Goal: Task Accomplishment & Management: Manage account settings

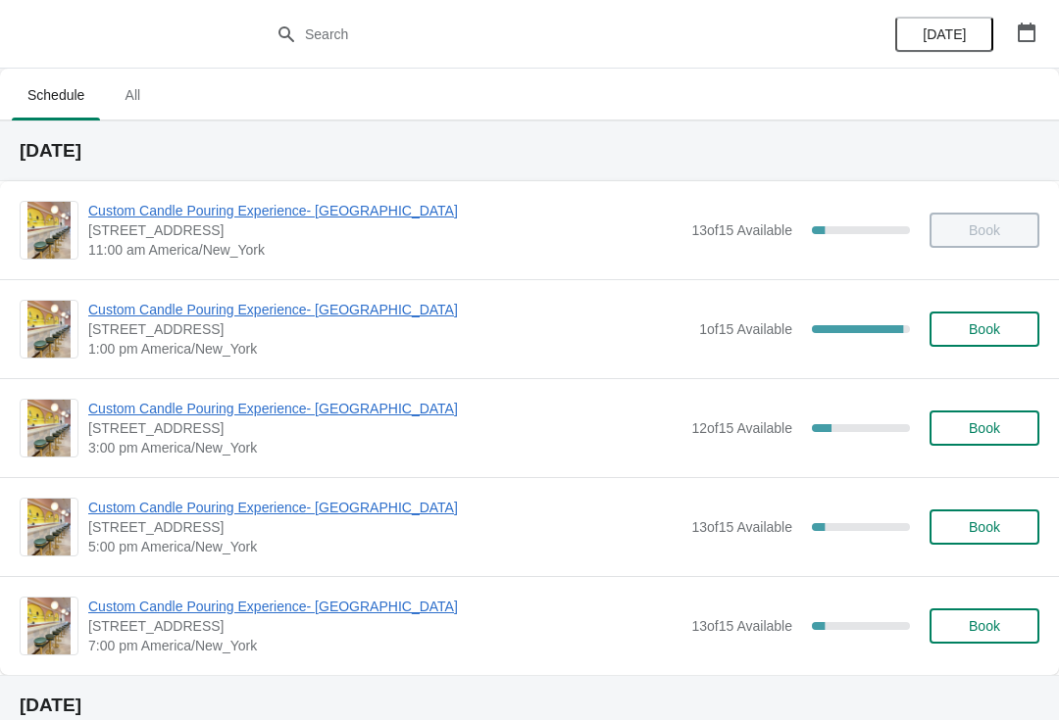
click at [971, 329] on span "Book" at bounding box center [983, 329] width 31 height 16
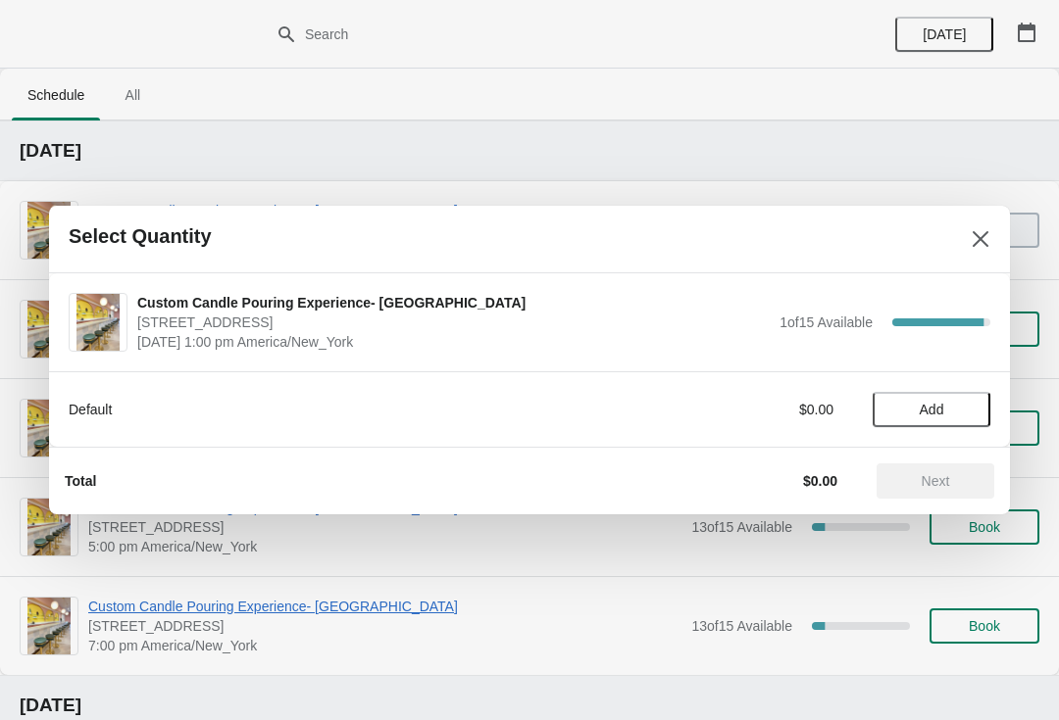
click at [913, 403] on span "Add" at bounding box center [931, 410] width 82 height 16
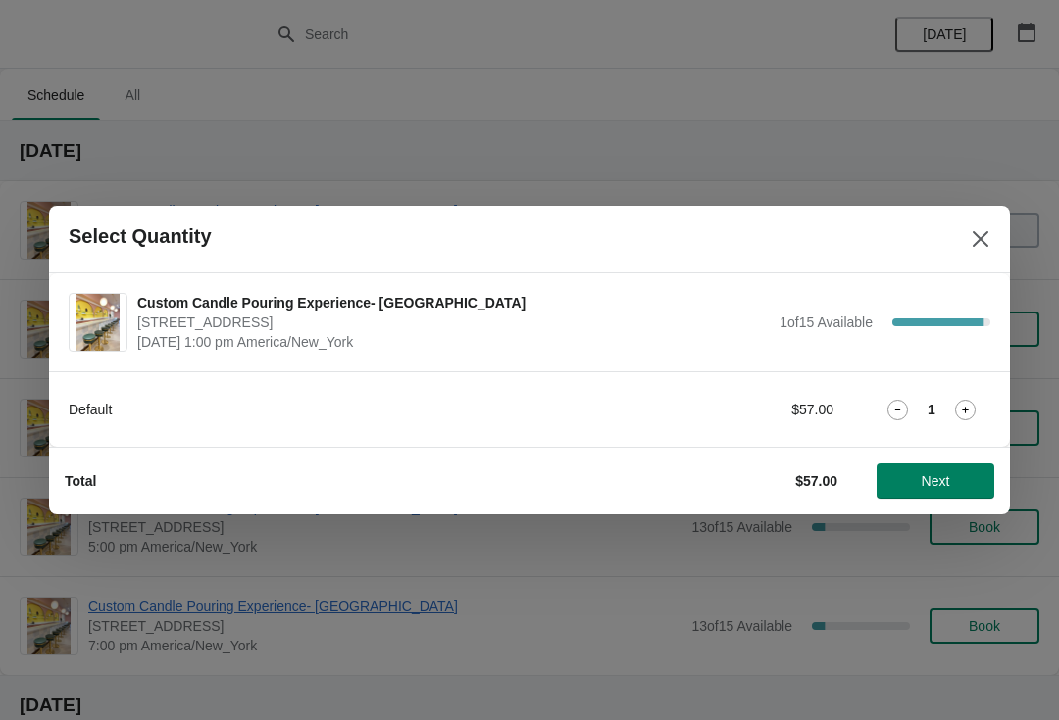
click at [927, 478] on span "Next" at bounding box center [935, 481] width 28 height 16
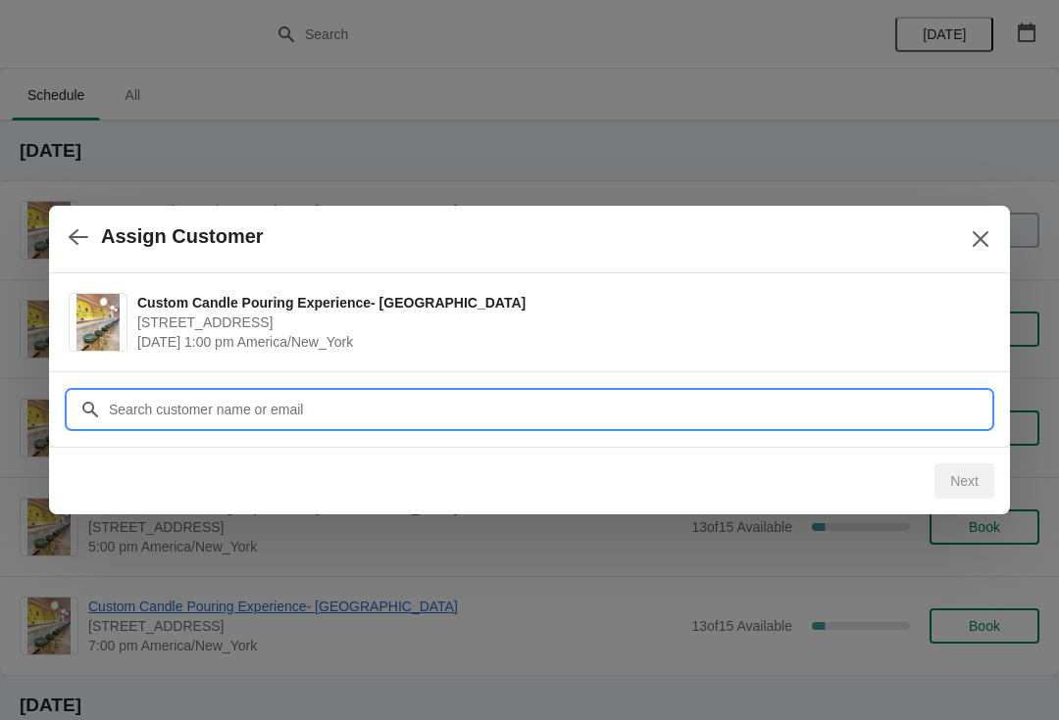
click at [147, 421] on input "Customer" at bounding box center [549, 409] width 882 height 35
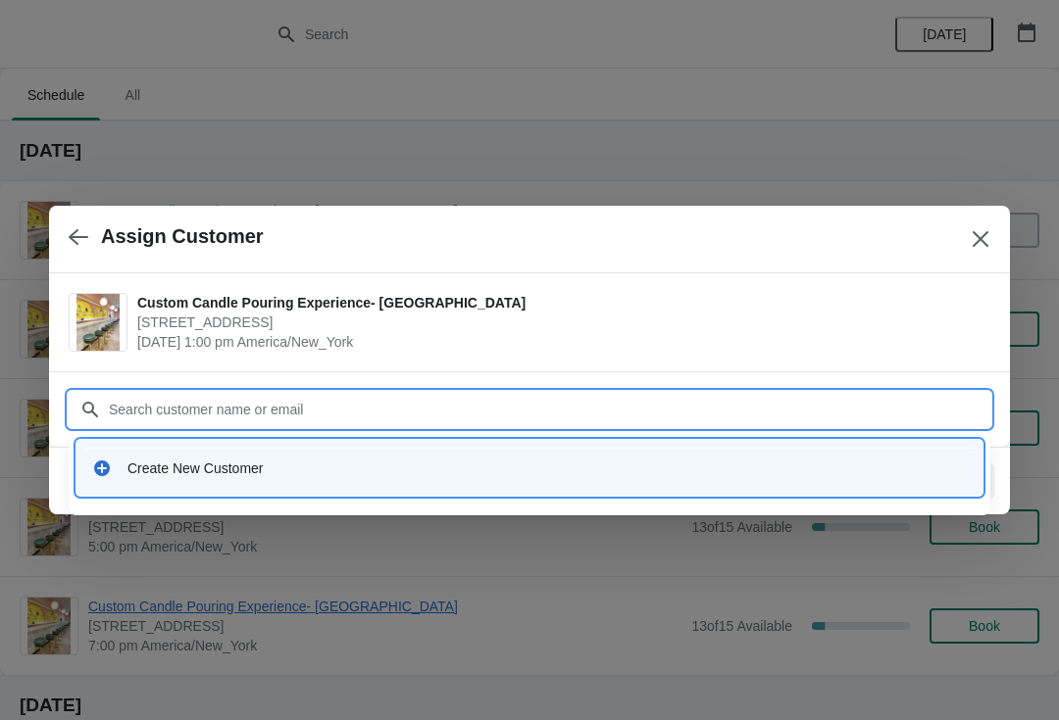
click at [171, 472] on div "Create New Customer" at bounding box center [546, 469] width 839 height 20
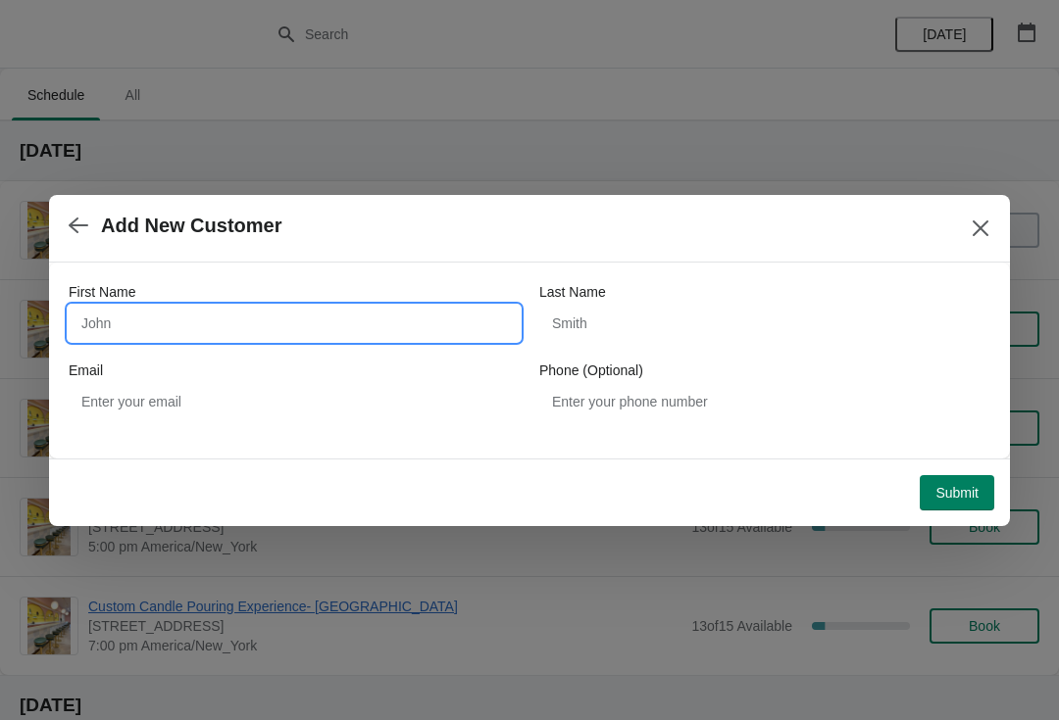
click at [120, 318] on input "First Name" at bounding box center [294, 323] width 451 height 35
type input "Nicole"
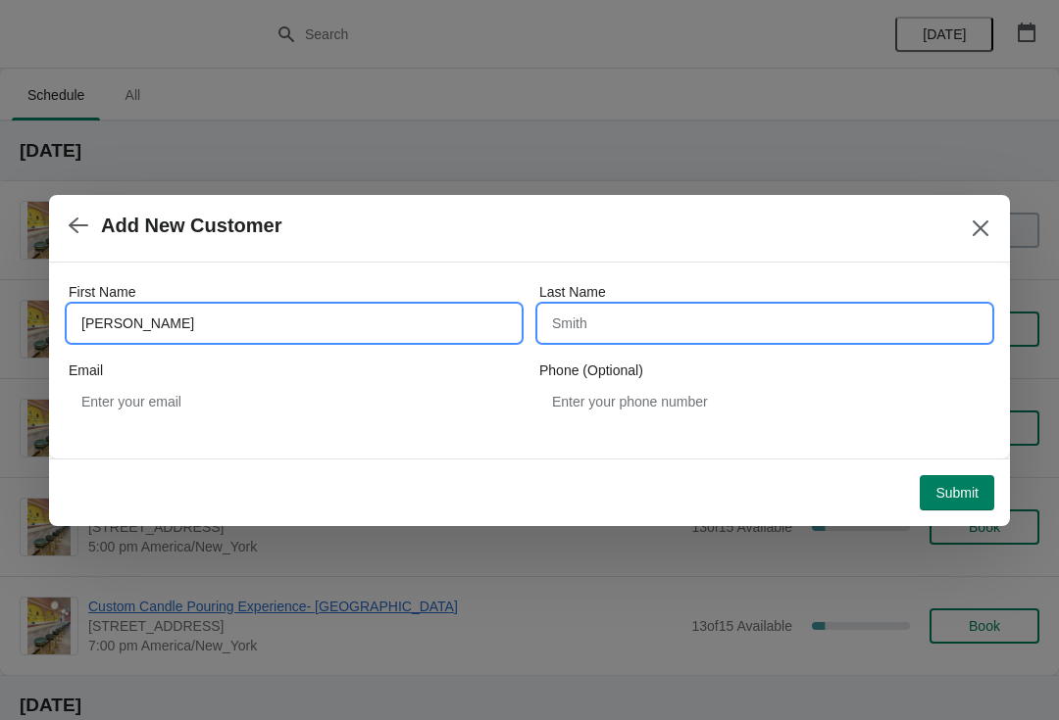
click at [590, 326] on input "Last Name" at bounding box center [764, 323] width 451 height 35
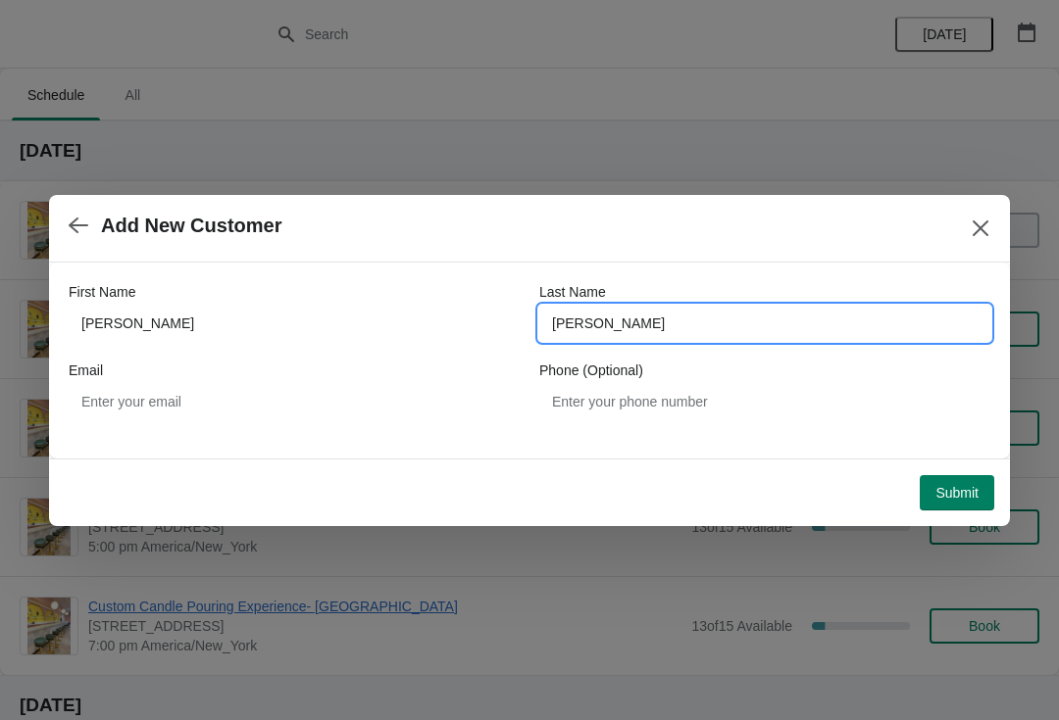
type input "Trauger"
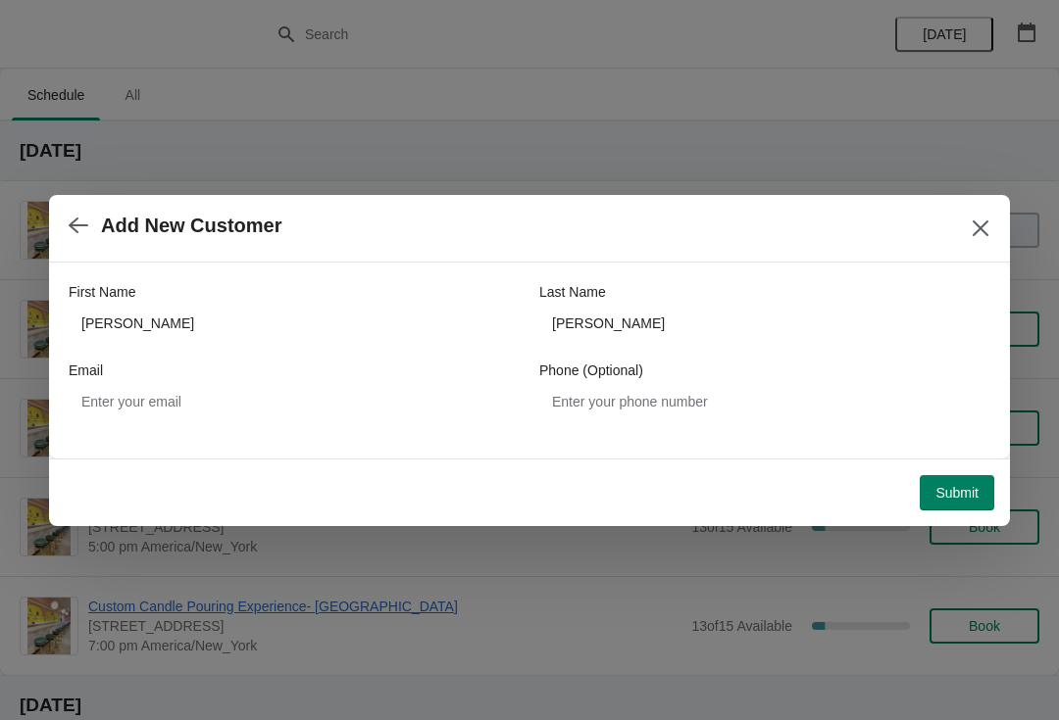
click at [927, 502] on button "Submit" at bounding box center [956, 492] width 74 height 35
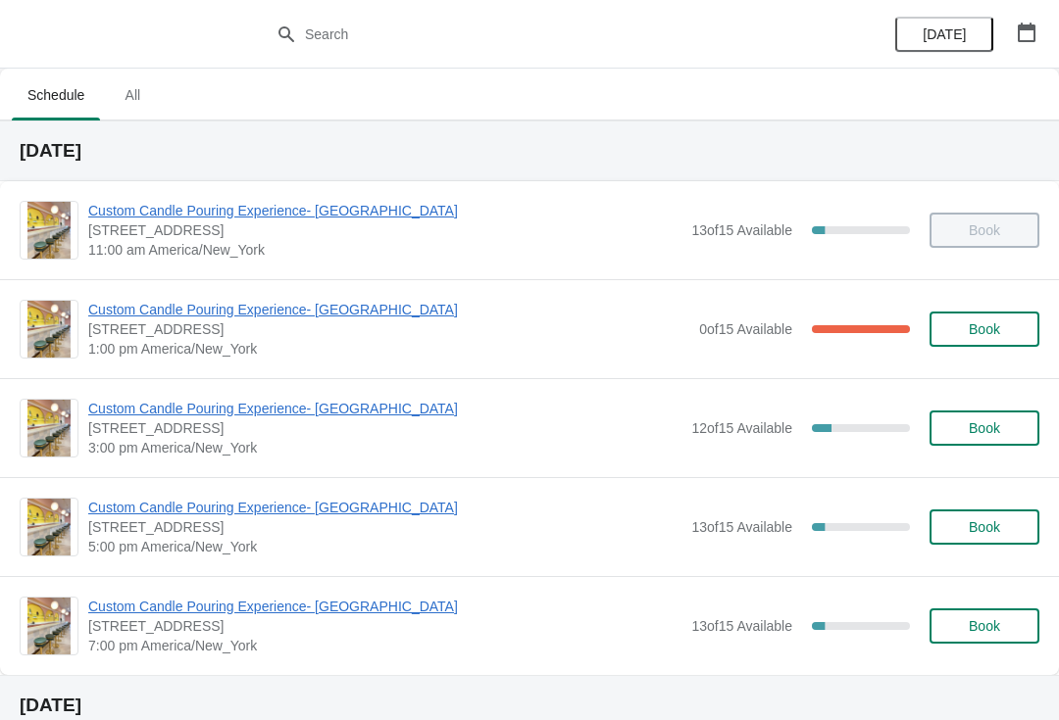
click at [187, 310] on span "Custom Candle Pouring Experience- [GEOGRAPHIC_DATA]" at bounding box center [388, 310] width 601 height 20
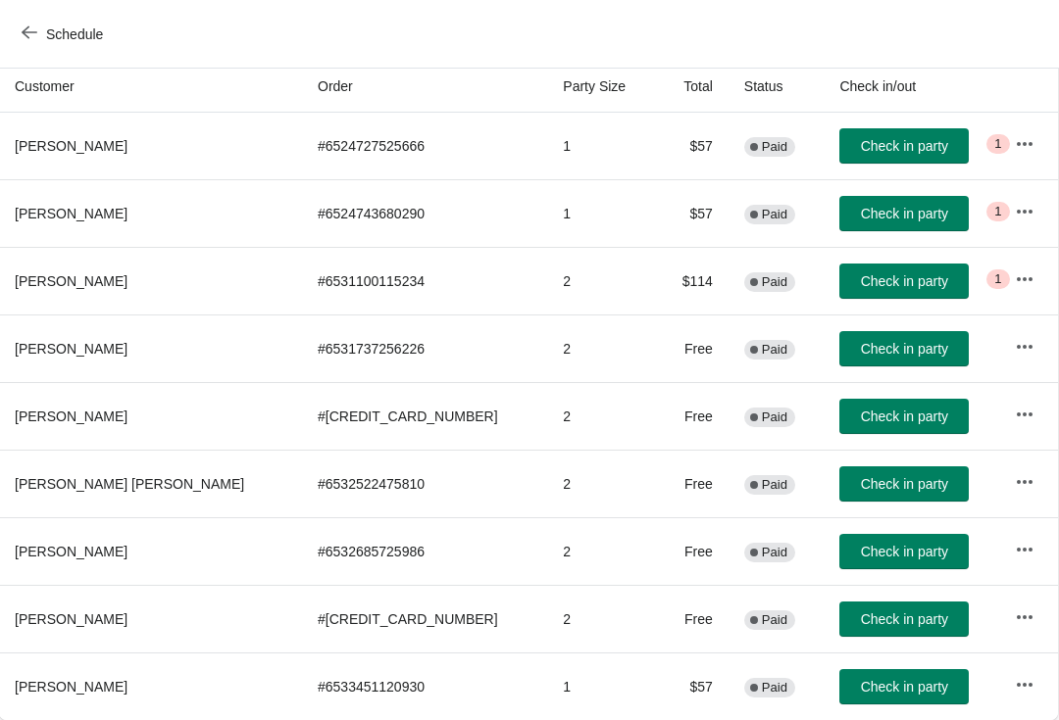
scroll to position [213, 1]
click at [1014, 413] on icon "button" at bounding box center [1024, 415] width 20 height 20
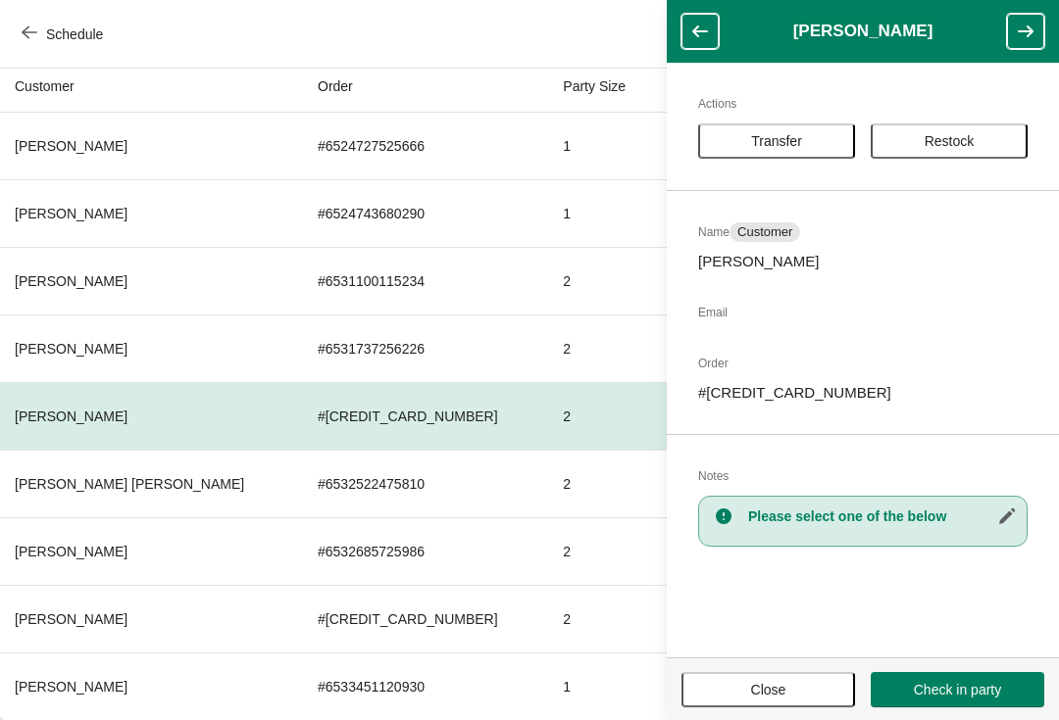
click at [814, 136] on span "Transfer" at bounding box center [776, 141] width 122 height 16
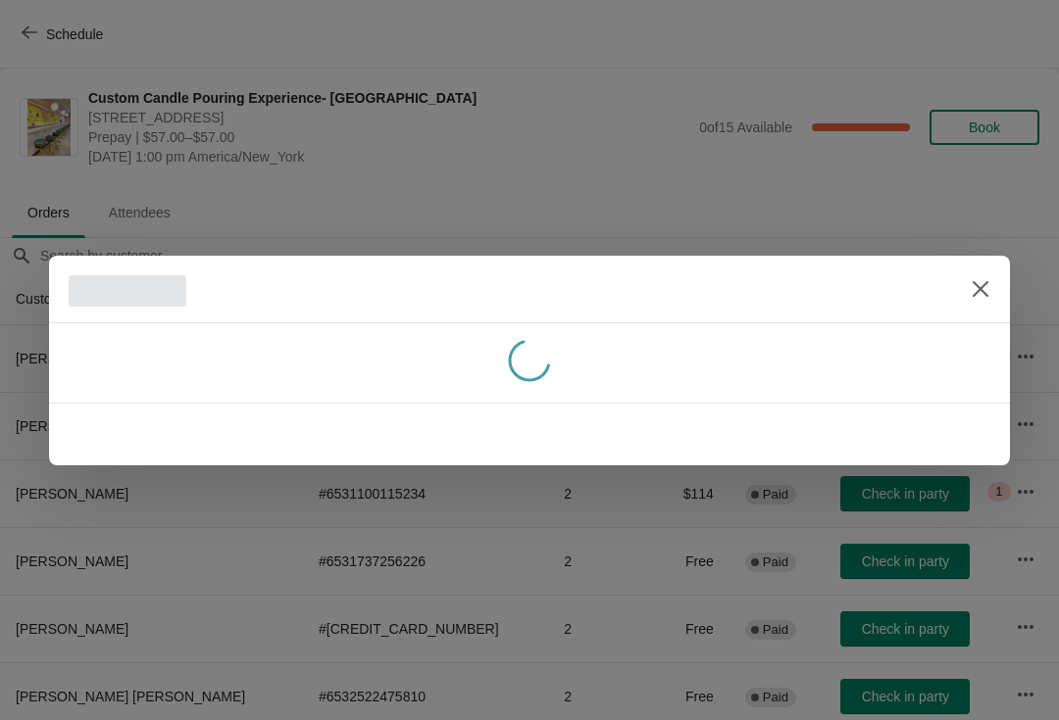
scroll to position [213, 0]
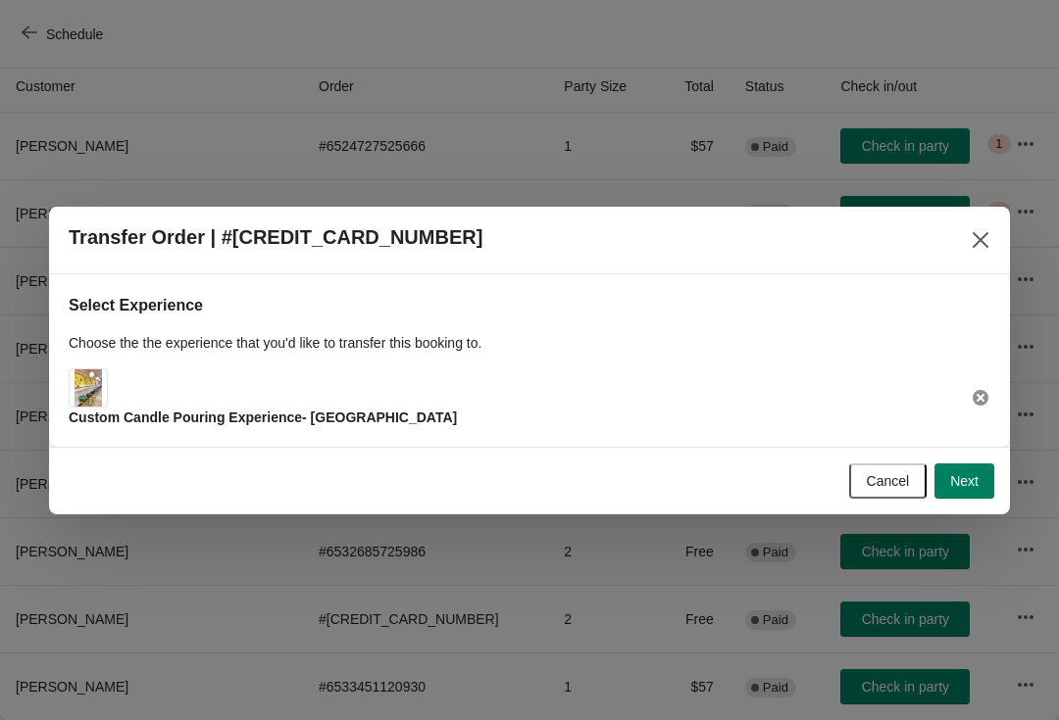
click at [969, 487] on span "Next" at bounding box center [964, 481] width 28 height 16
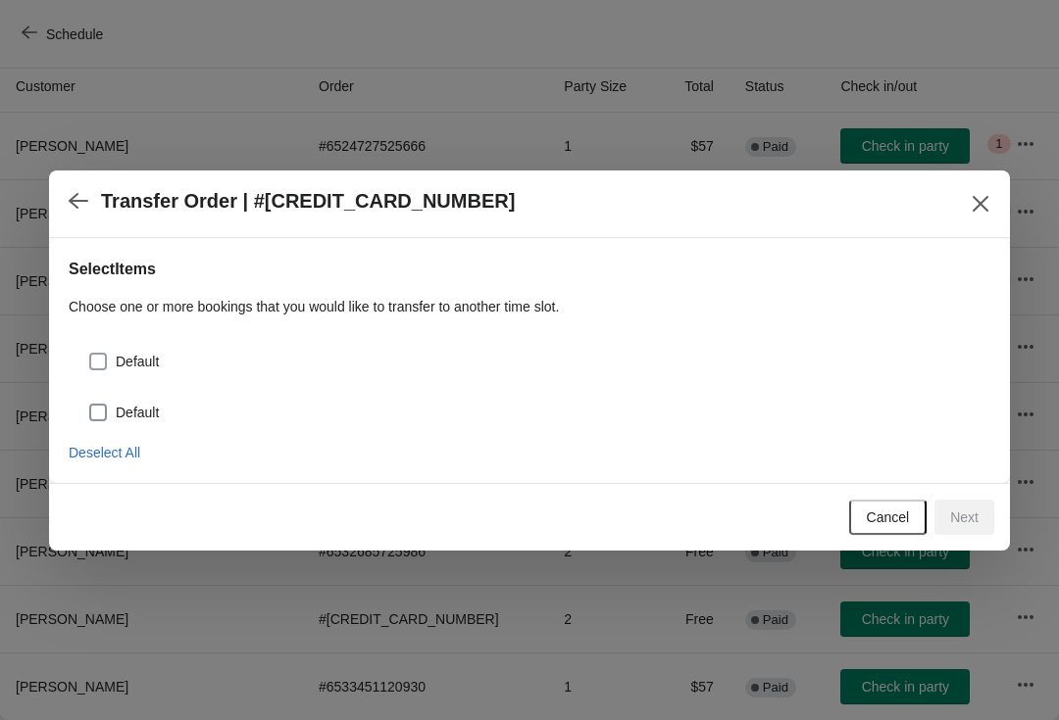
click at [156, 358] on span "Default" at bounding box center [137, 362] width 43 height 20
click at [90, 354] on input "Default" at bounding box center [89, 353] width 1 height 1
checkbox input "true"
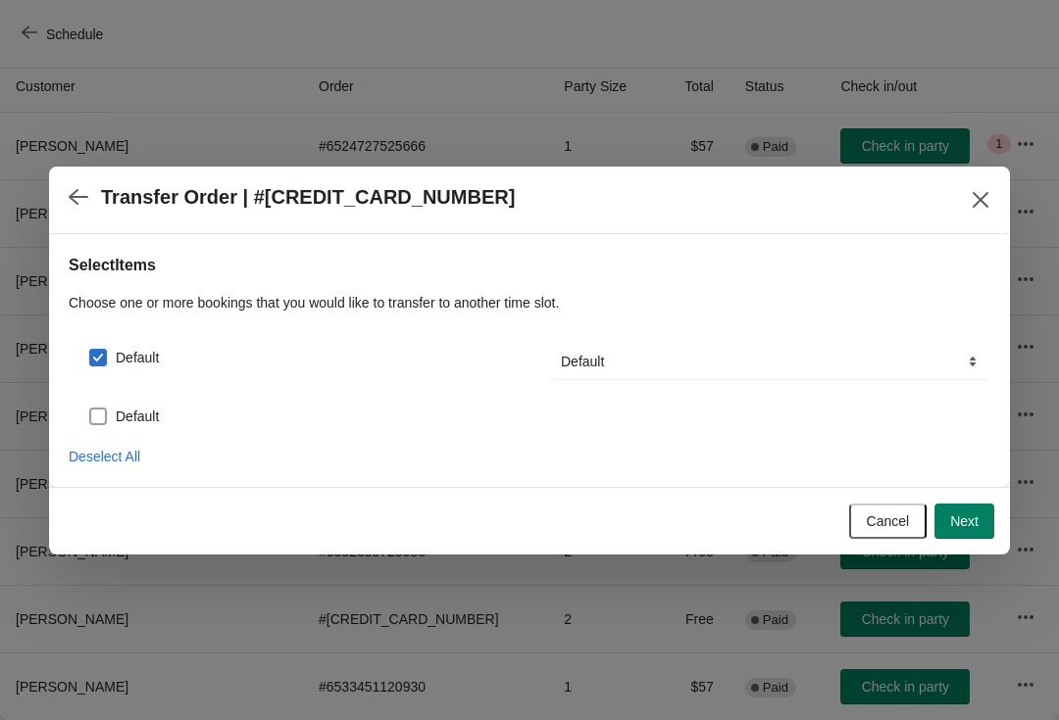
click at [106, 416] on span at bounding box center [98, 417] width 18 height 18
click at [90, 409] on input "Default" at bounding box center [89, 408] width 1 height 1
checkbox input "true"
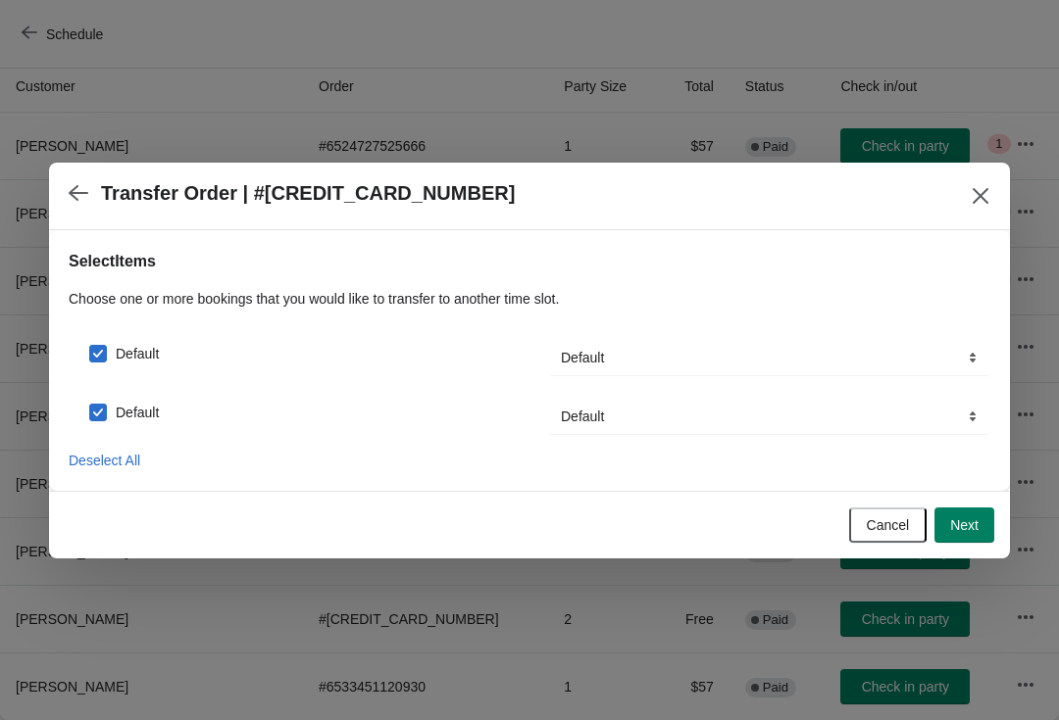
click at [950, 518] on span "Next" at bounding box center [964, 526] width 28 height 16
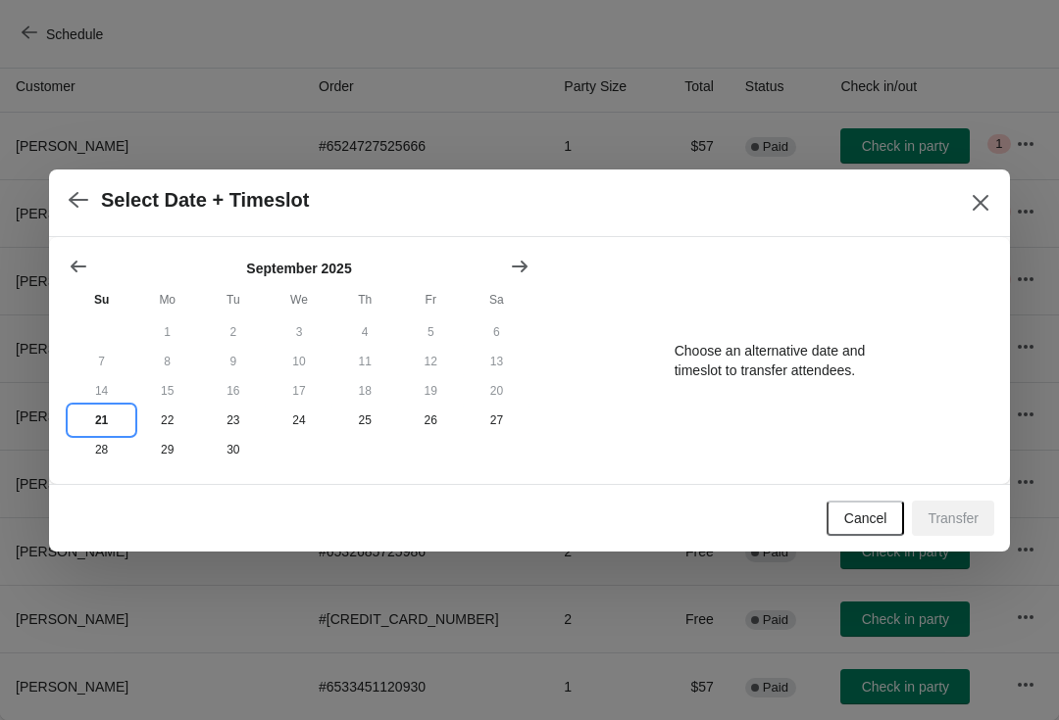
click at [108, 428] on button "21" at bounding box center [102, 420] width 66 height 29
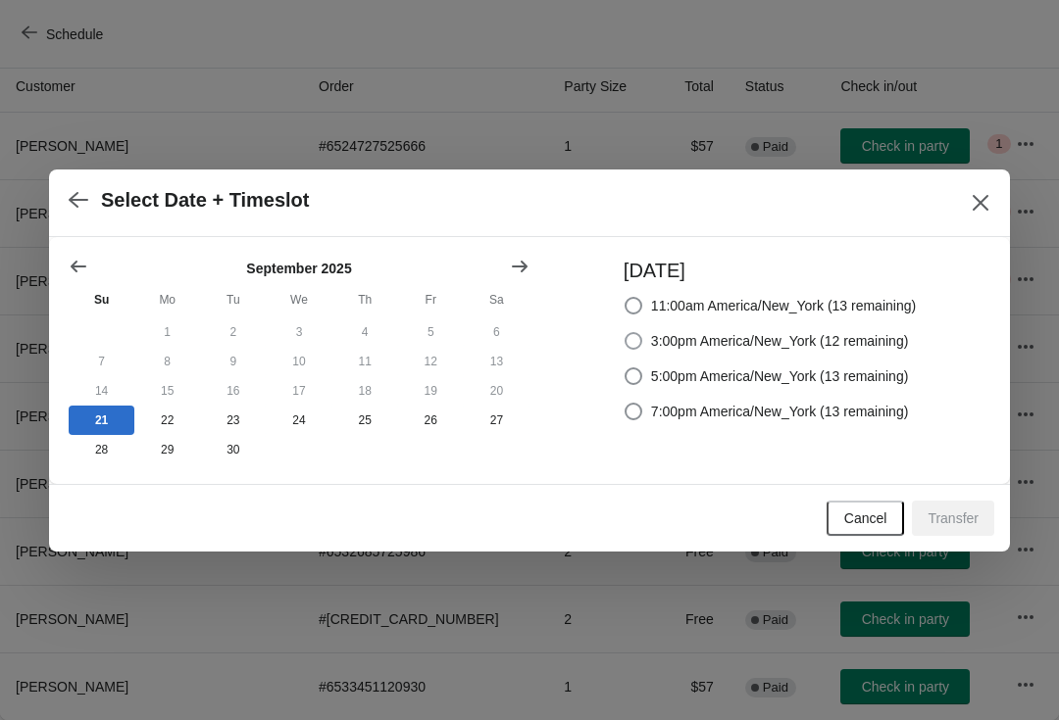
click at [642, 348] on label "3:00pm America/New_York (12 remaining)" at bounding box center [765, 340] width 285 height 27
click at [625, 333] on input "3:00pm America/New_York (12 remaining)" at bounding box center [624, 332] width 1 height 1
radio input "true"
click at [940, 523] on span "Transfer" at bounding box center [952, 519] width 51 height 16
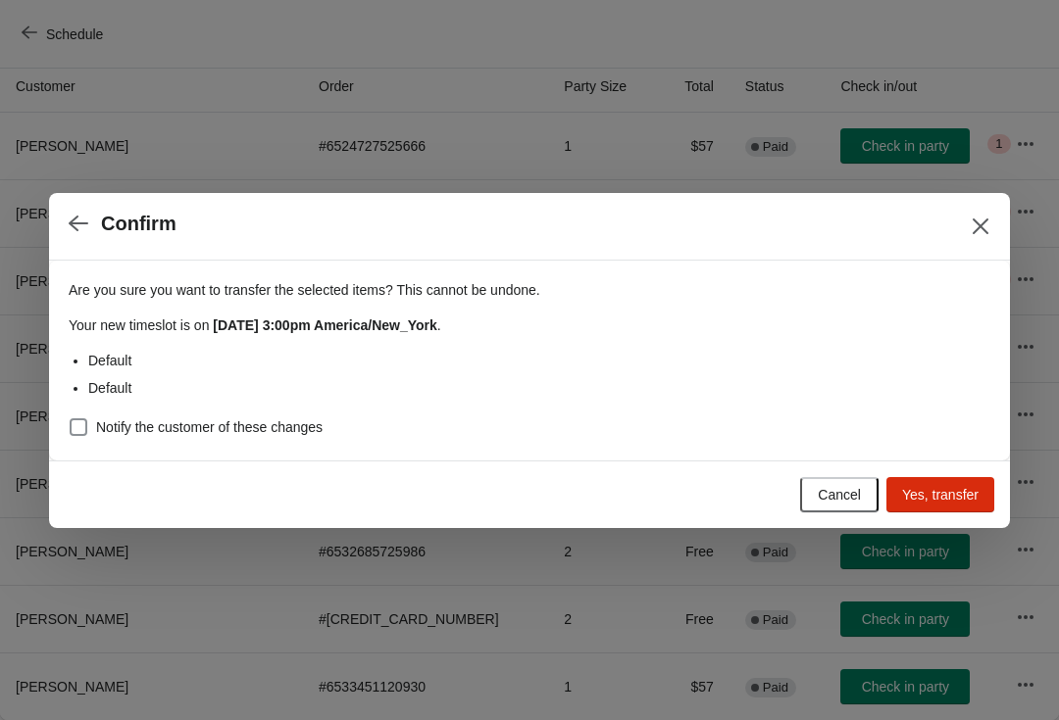
click at [245, 439] on label "Notify the customer of these changes" at bounding box center [196, 427] width 254 height 27
click at [71, 419] on input "Notify the customer of these changes" at bounding box center [70, 419] width 1 height 1
checkbox input "true"
click at [944, 489] on span "Yes, transfer" at bounding box center [940, 495] width 76 height 16
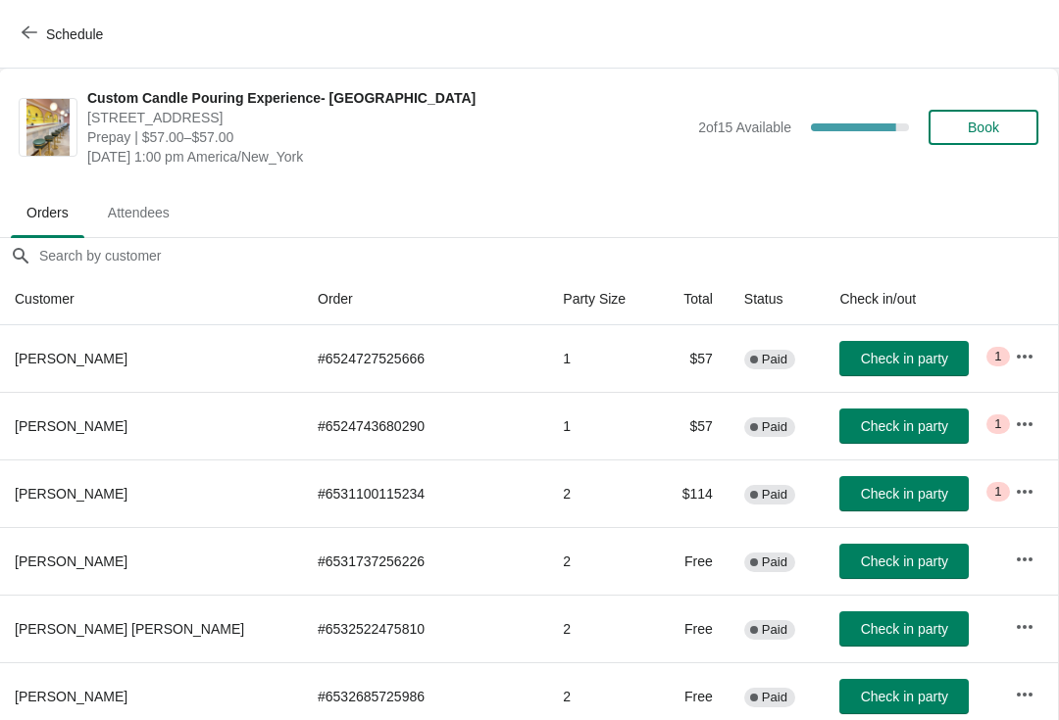
scroll to position [0, 1]
click at [23, 42] on span "button" at bounding box center [30, 34] width 16 height 19
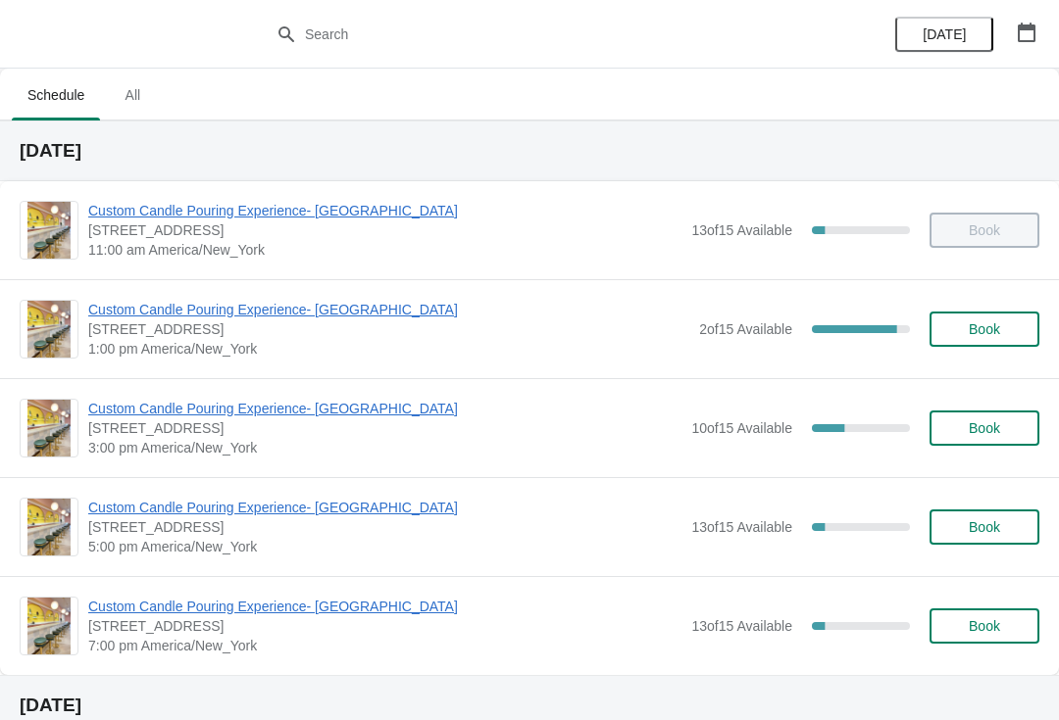
click at [180, 201] on span "Custom Candle Pouring Experience- [GEOGRAPHIC_DATA]" at bounding box center [384, 211] width 593 height 20
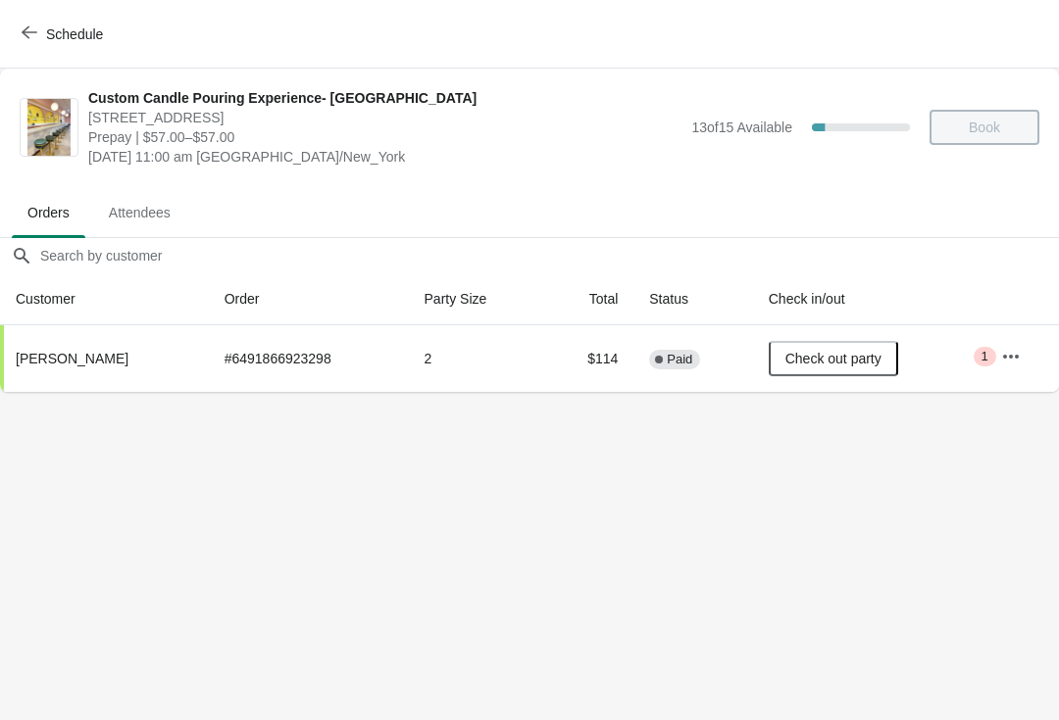
click at [46, 23] on button "Schedule" at bounding box center [64, 34] width 109 height 35
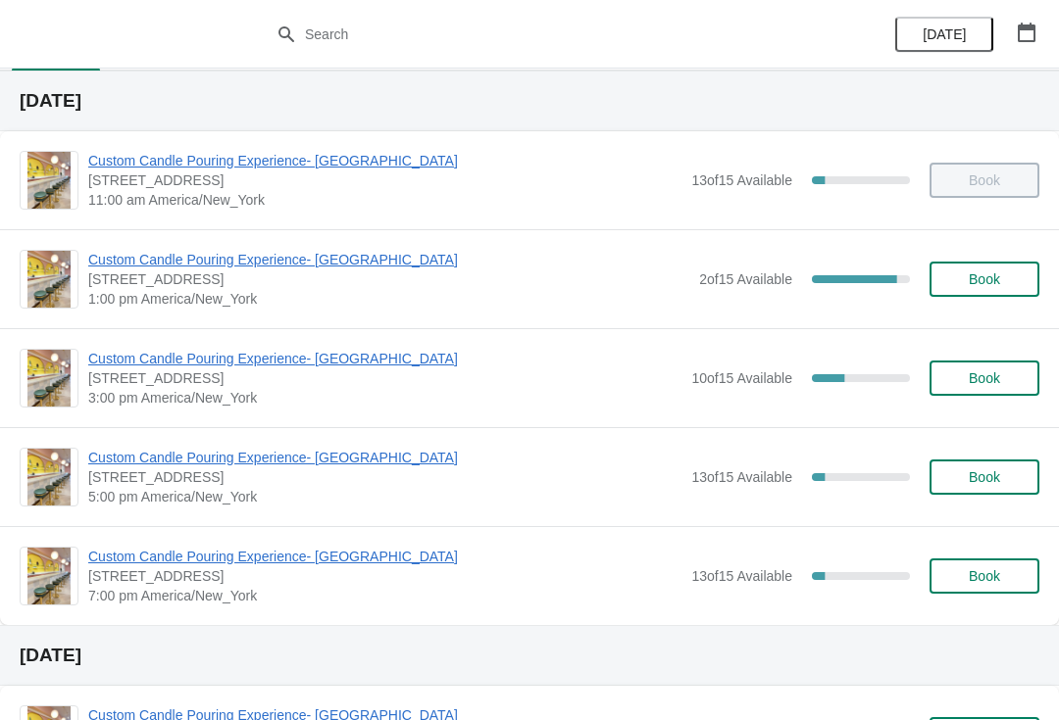
scroll to position [54, 0]
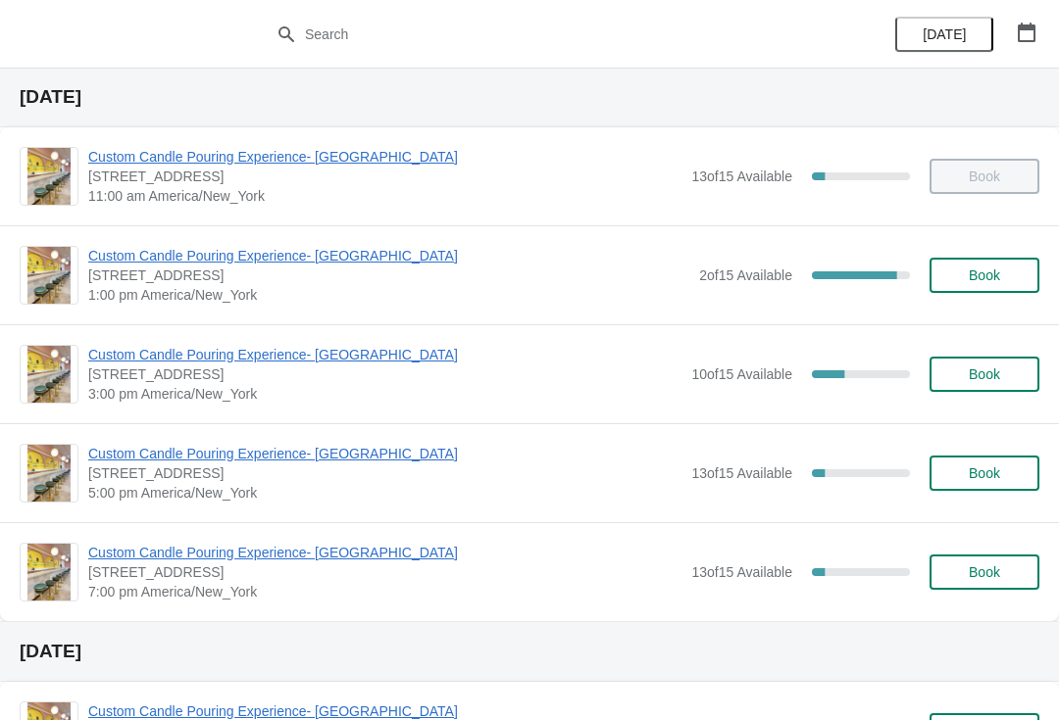
click at [144, 258] on span "Custom Candle Pouring Experience- [GEOGRAPHIC_DATA]" at bounding box center [388, 256] width 601 height 20
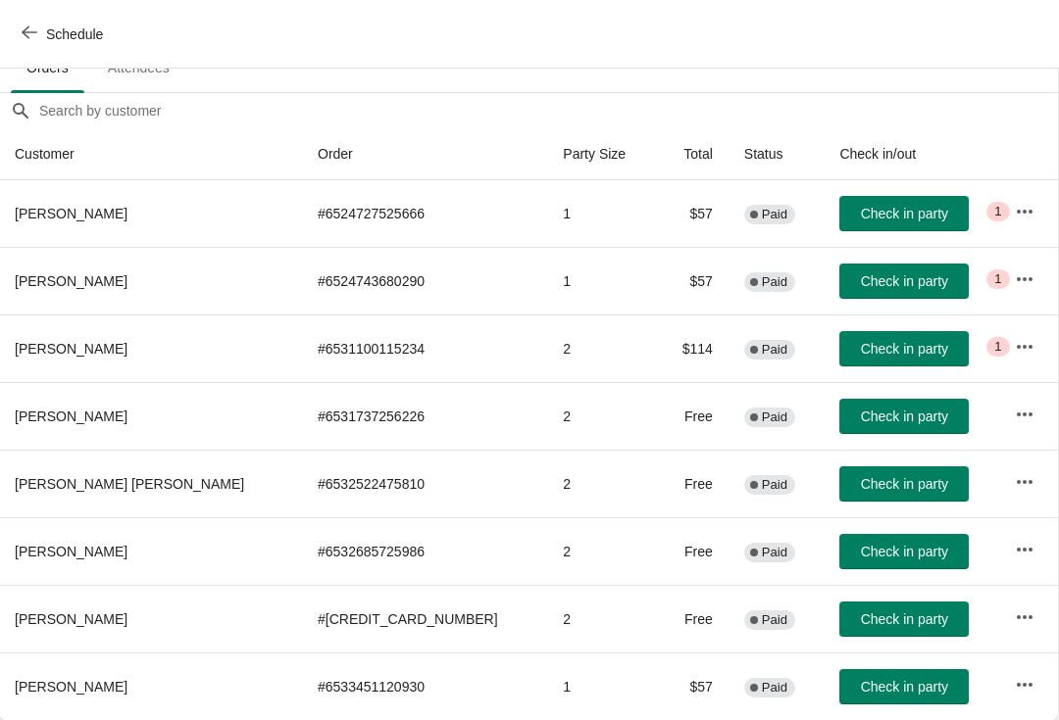
scroll to position [145, 1]
click at [873, 679] on span "Check in party" at bounding box center [904, 687] width 87 height 16
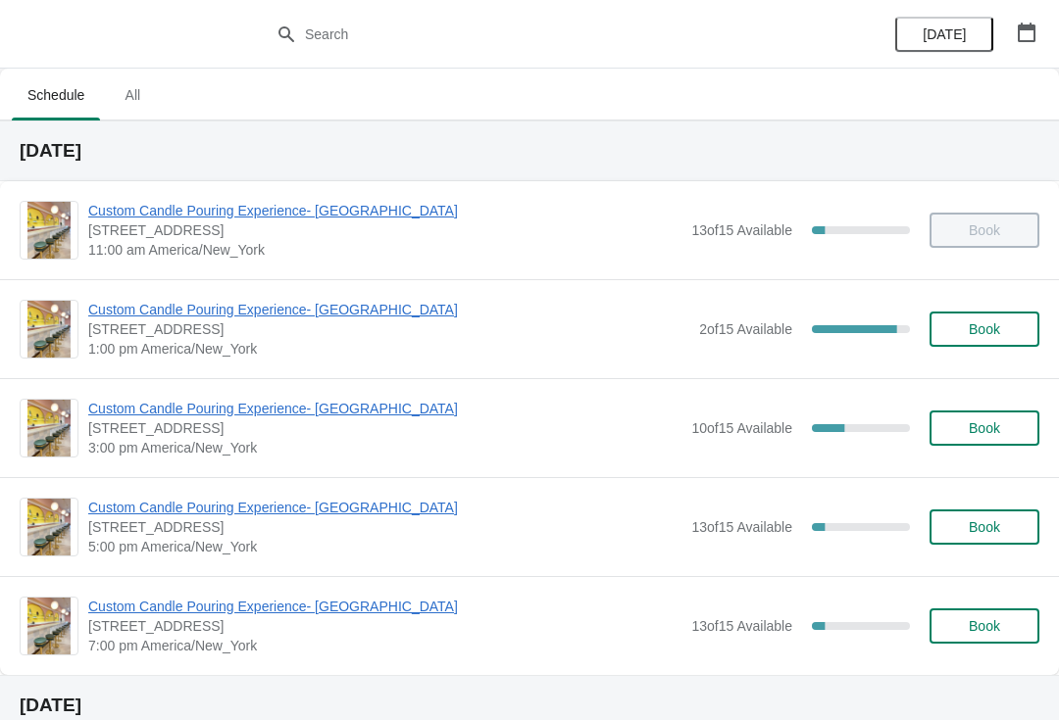
click at [310, 301] on span "Custom Candle Pouring Experience- [GEOGRAPHIC_DATA]" at bounding box center [388, 310] width 601 height 20
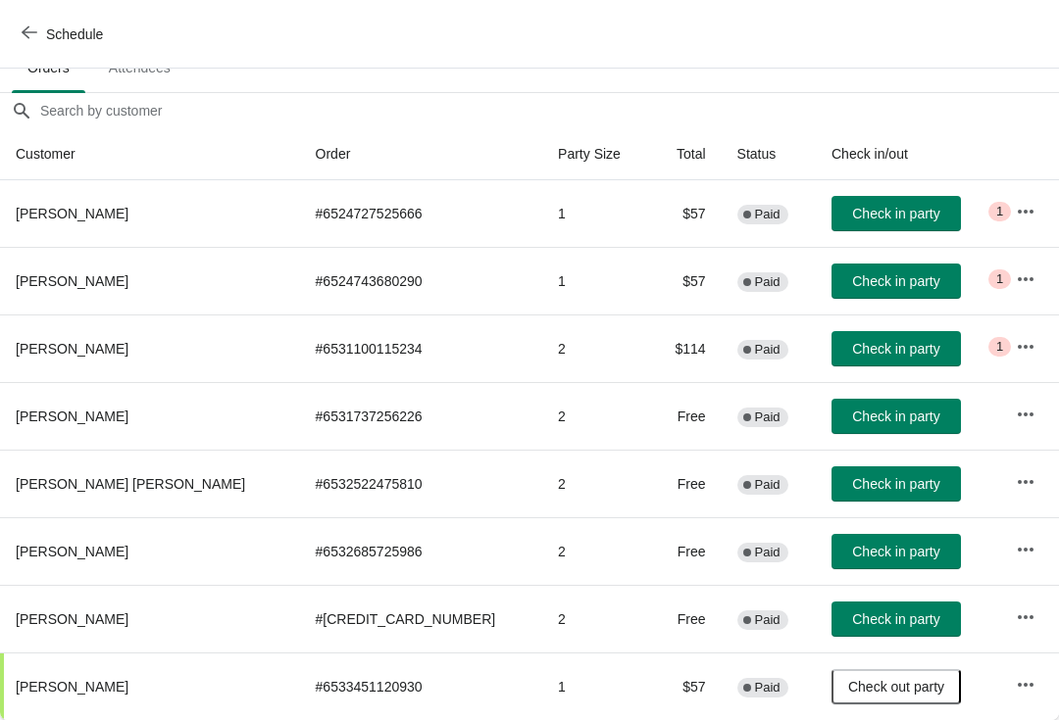
scroll to position [145, 0]
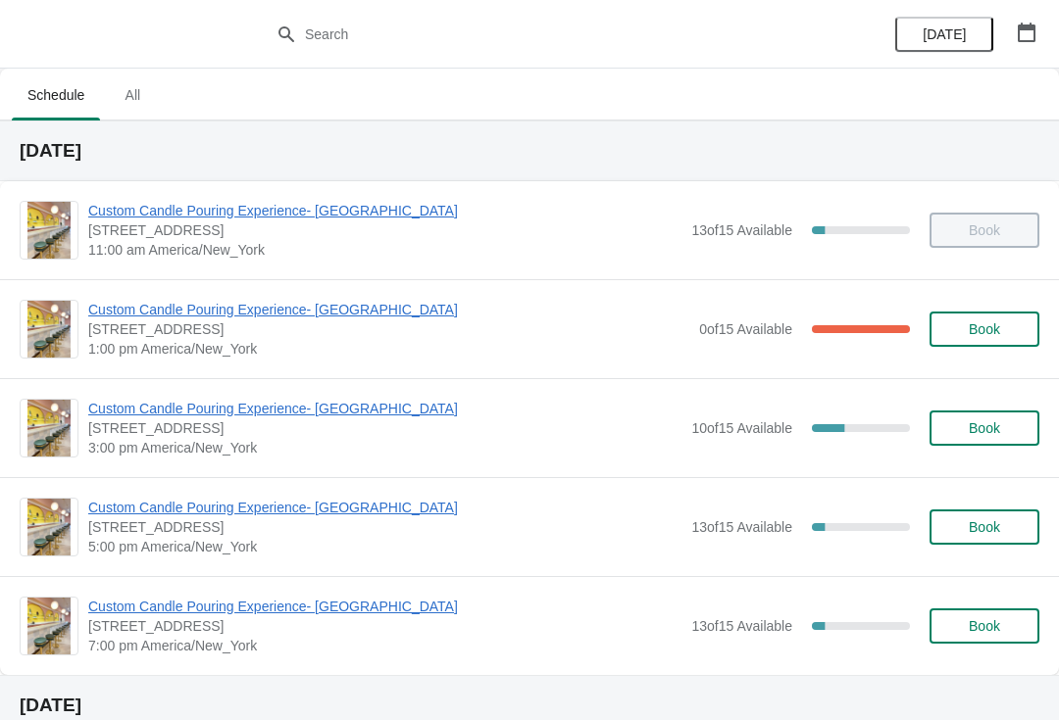
click at [316, 313] on span "Custom Candle Pouring Experience- [GEOGRAPHIC_DATA]" at bounding box center [388, 310] width 601 height 20
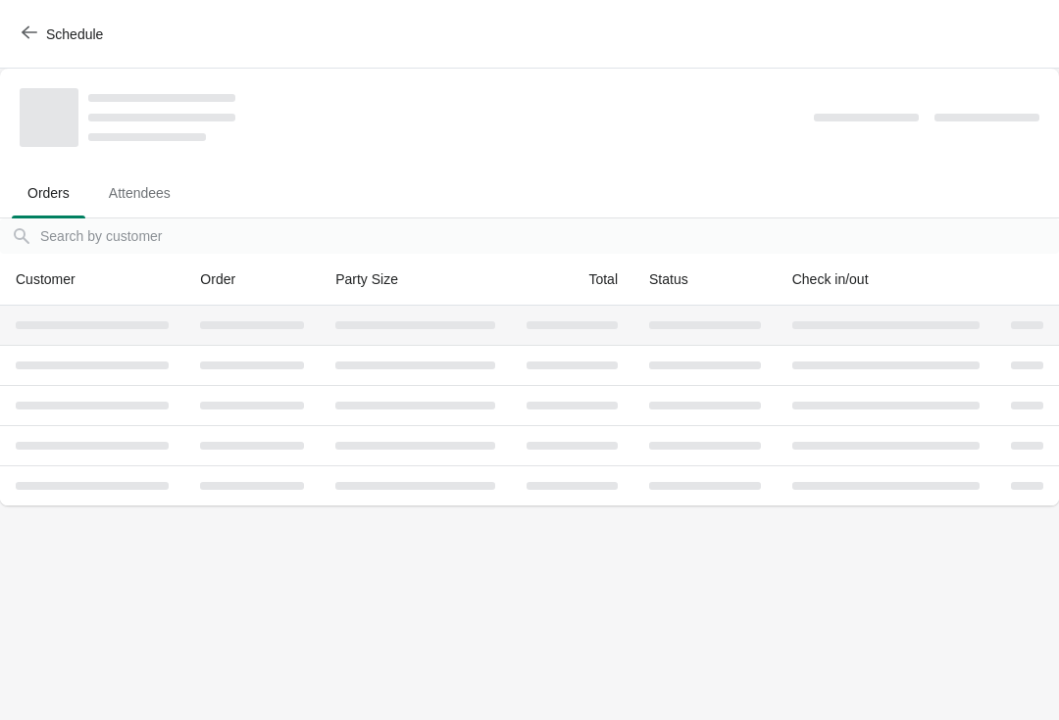
click at [322, 318] on td at bounding box center [415, 325] width 191 height 39
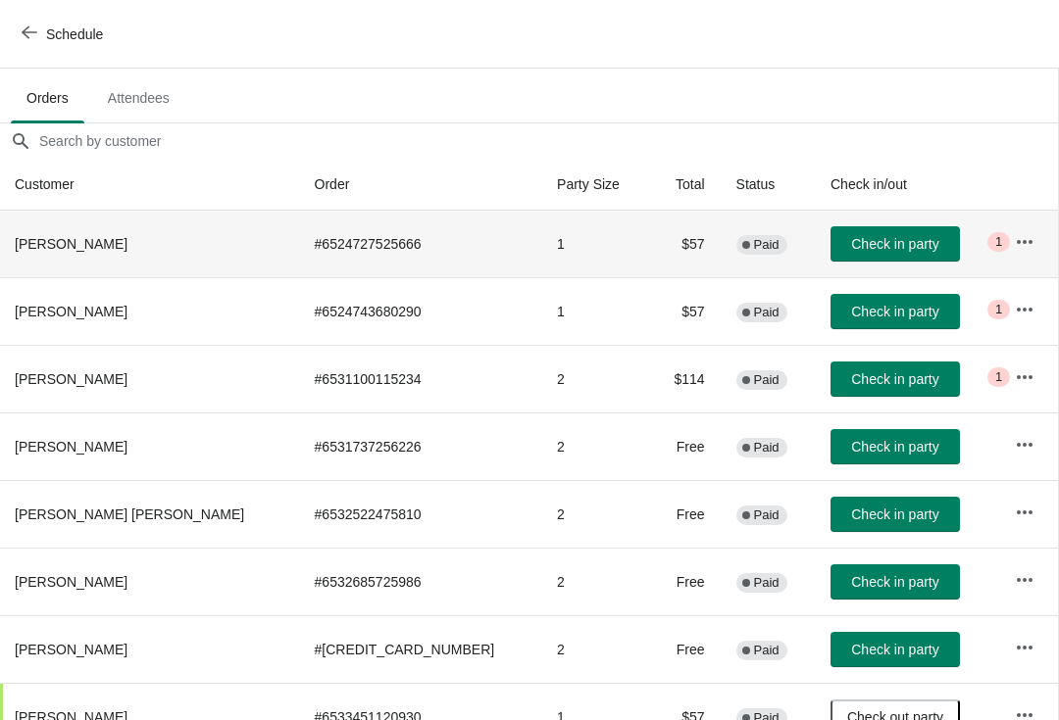
scroll to position [117, 1]
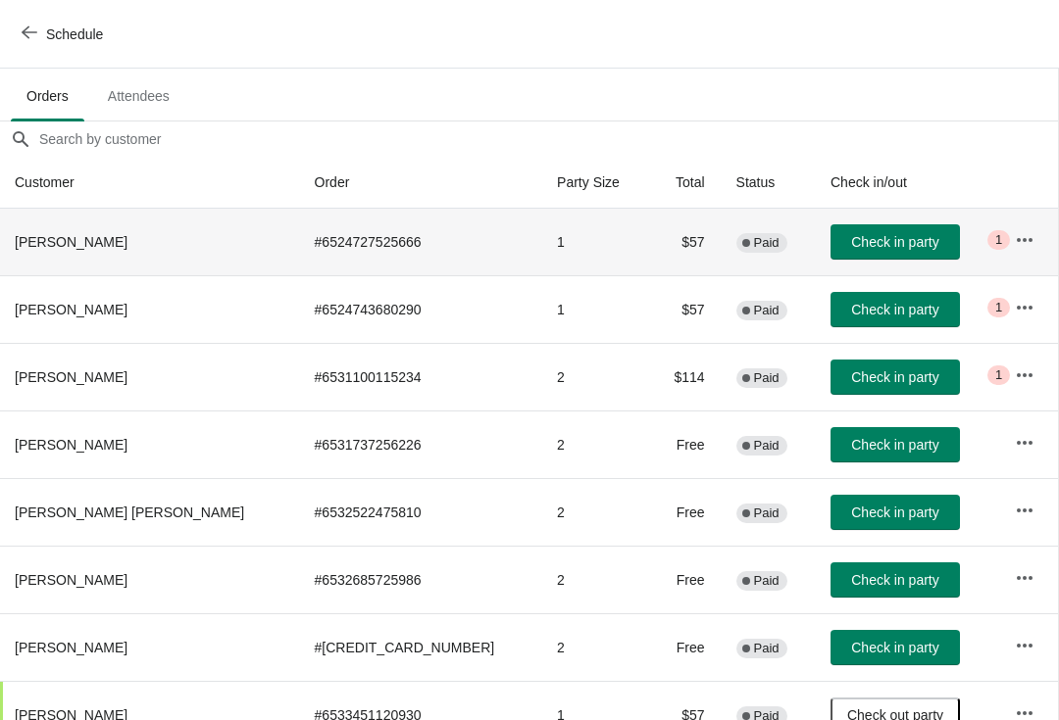
click at [850, 251] on button "Check in party" at bounding box center [894, 241] width 129 height 35
click at [863, 316] on span "Check in party" at bounding box center [894, 310] width 87 height 16
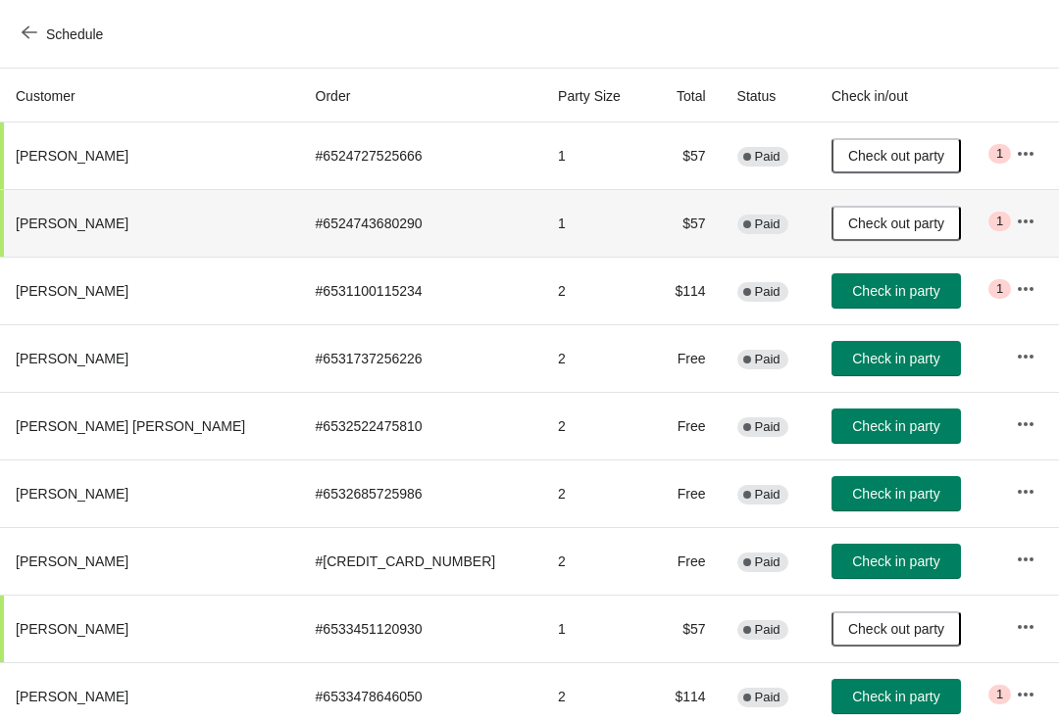
scroll to position [202, 0]
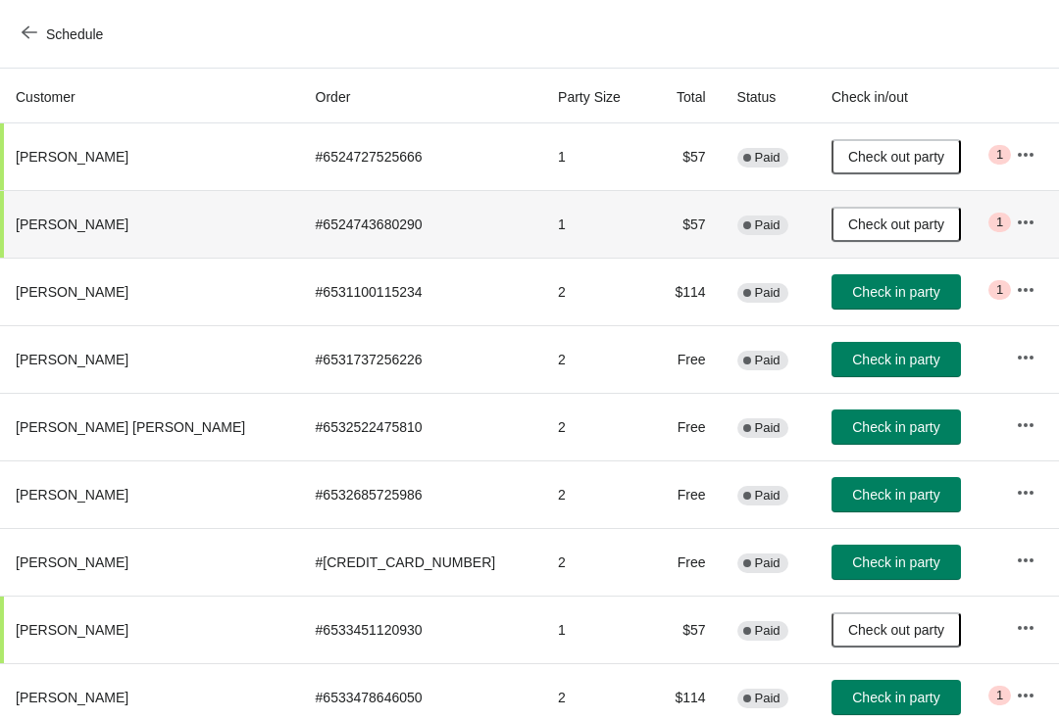
click at [852, 287] on span "Check in party" at bounding box center [895, 292] width 87 height 16
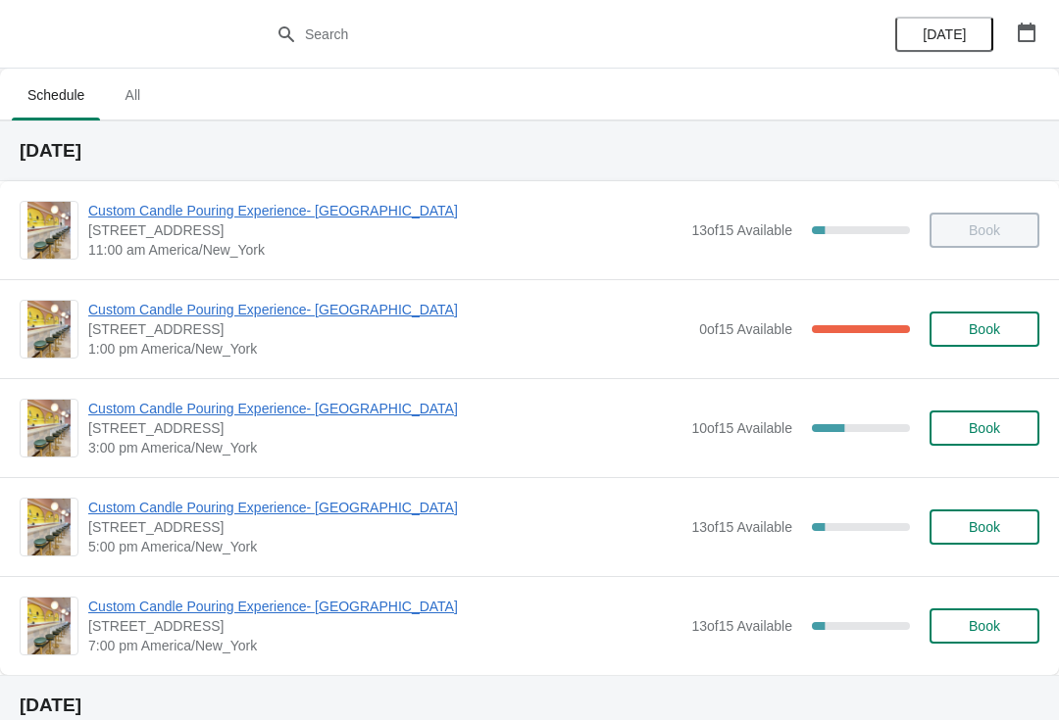
click at [292, 311] on span "Custom Candle Pouring Experience- [GEOGRAPHIC_DATA]" at bounding box center [388, 310] width 601 height 20
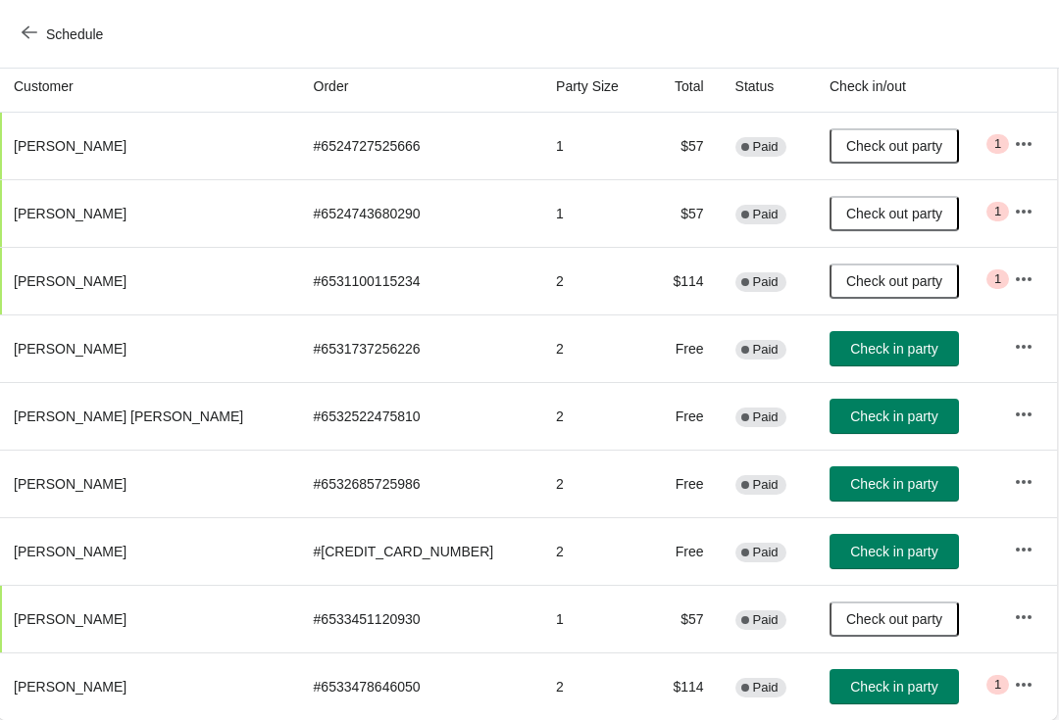
scroll to position [213, 1]
click at [29, 30] on icon "button" at bounding box center [30, 33] width 16 height 16
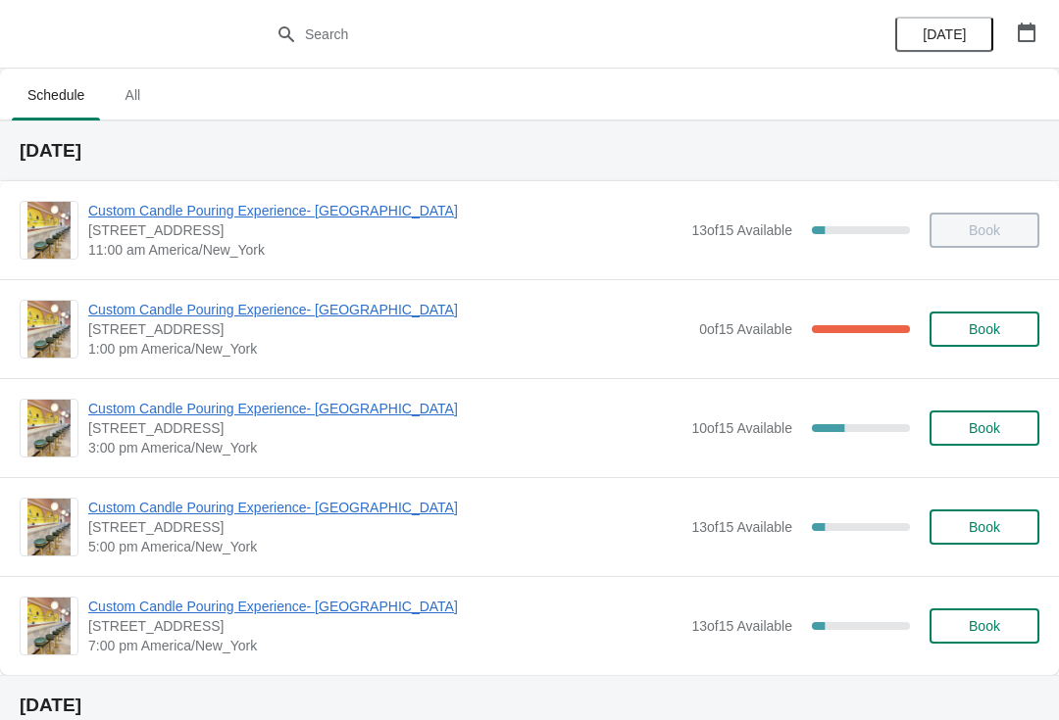
click at [138, 309] on span "Custom Candle Pouring Experience- [GEOGRAPHIC_DATA]" at bounding box center [388, 310] width 601 height 20
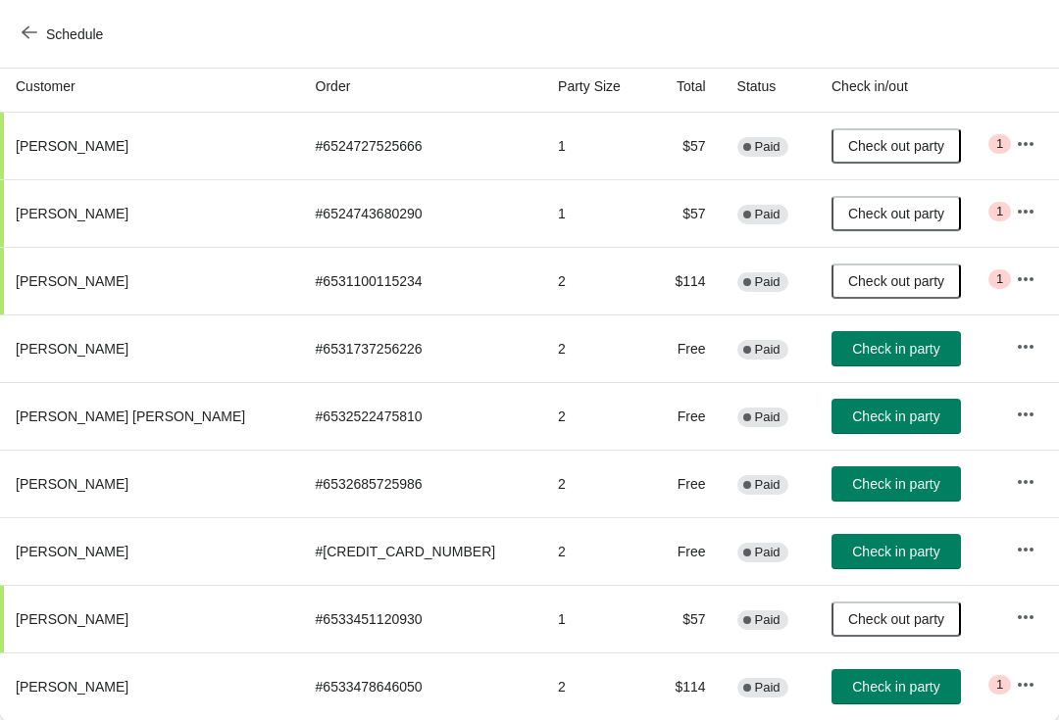
scroll to position [213, 0]
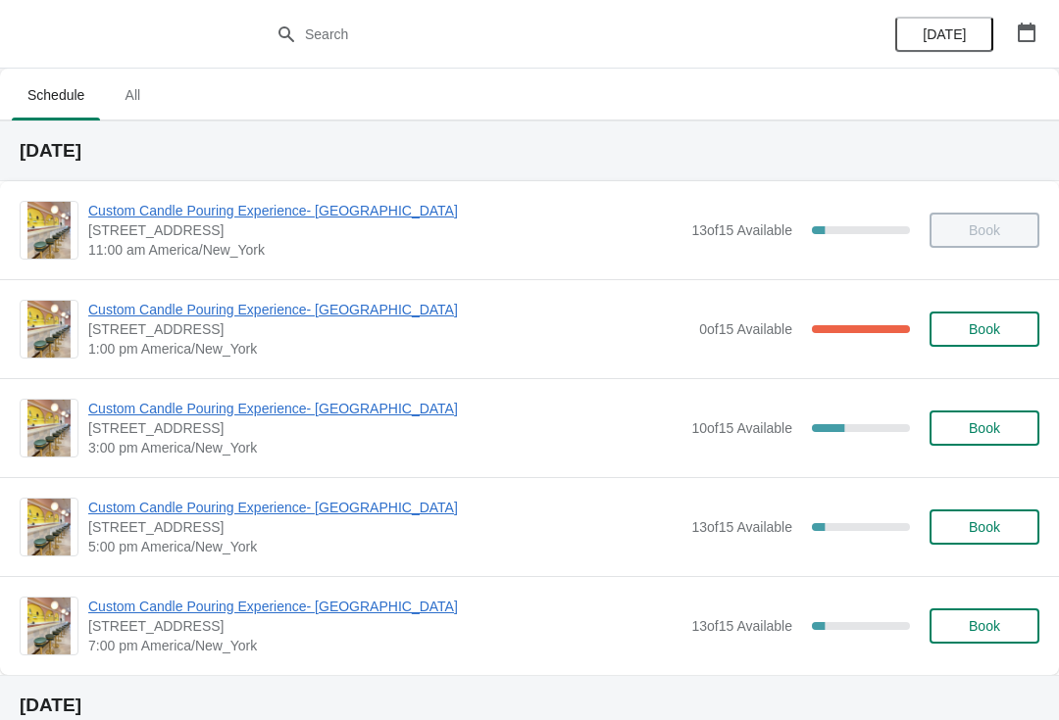
click at [372, 319] on span "Custom Candle Pouring Experience- [GEOGRAPHIC_DATA]" at bounding box center [388, 310] width 601 height 20
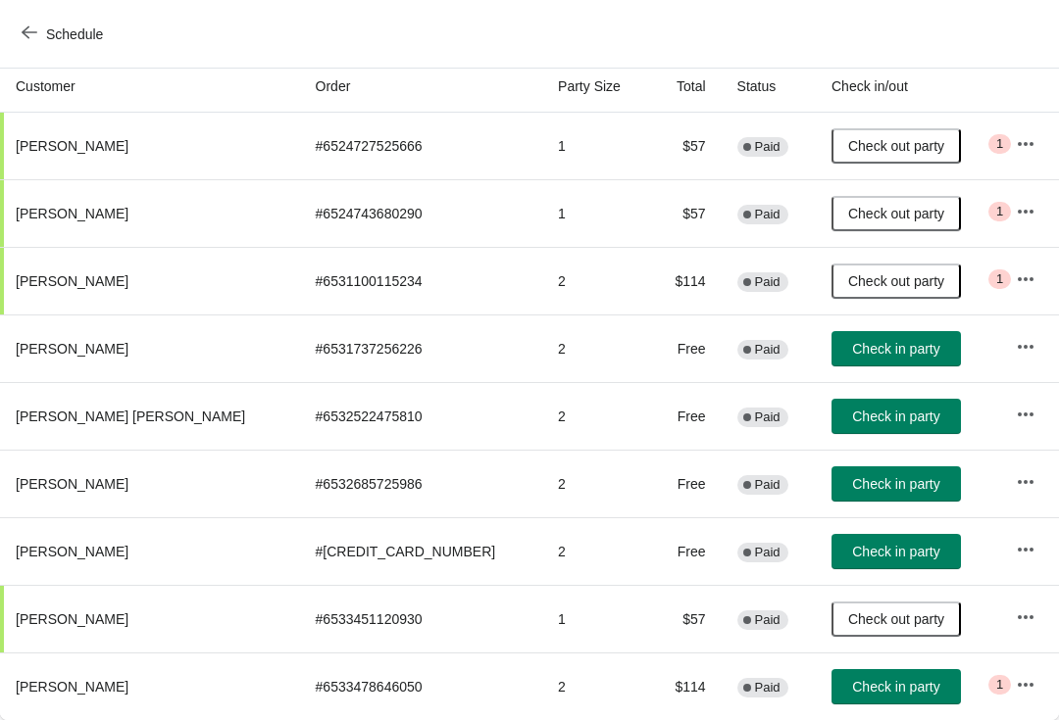
scroll to position [213, 0]
click at [1021, 411] on icon "button" at bounding box center [1025, 415] width 20 height 20
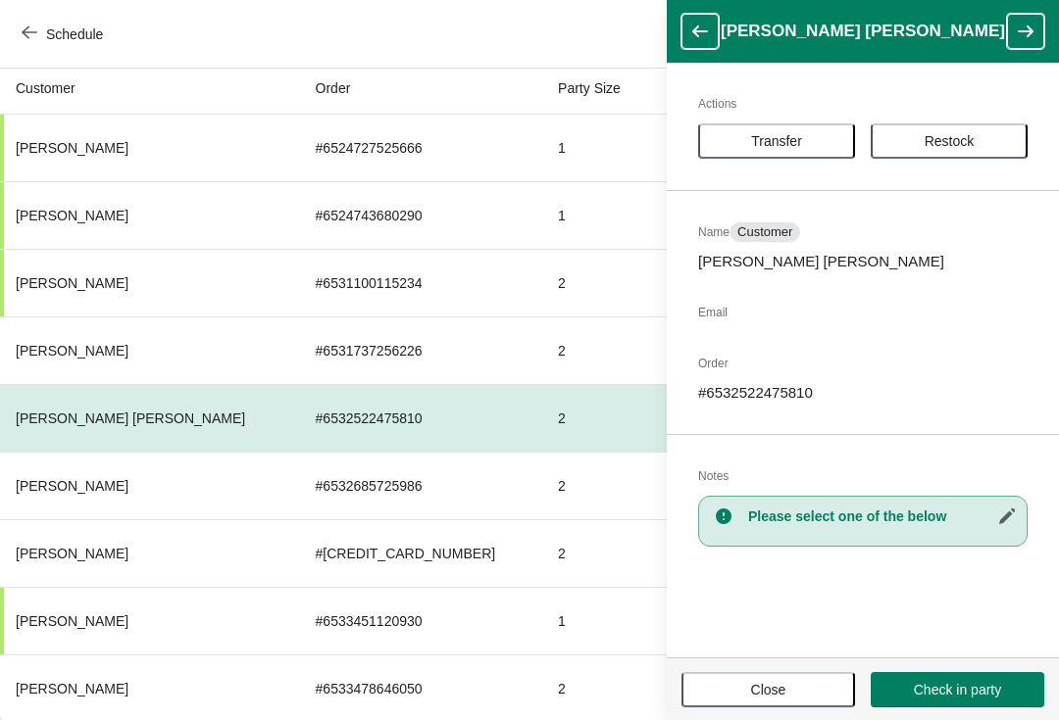
scroll to position [208, 0]
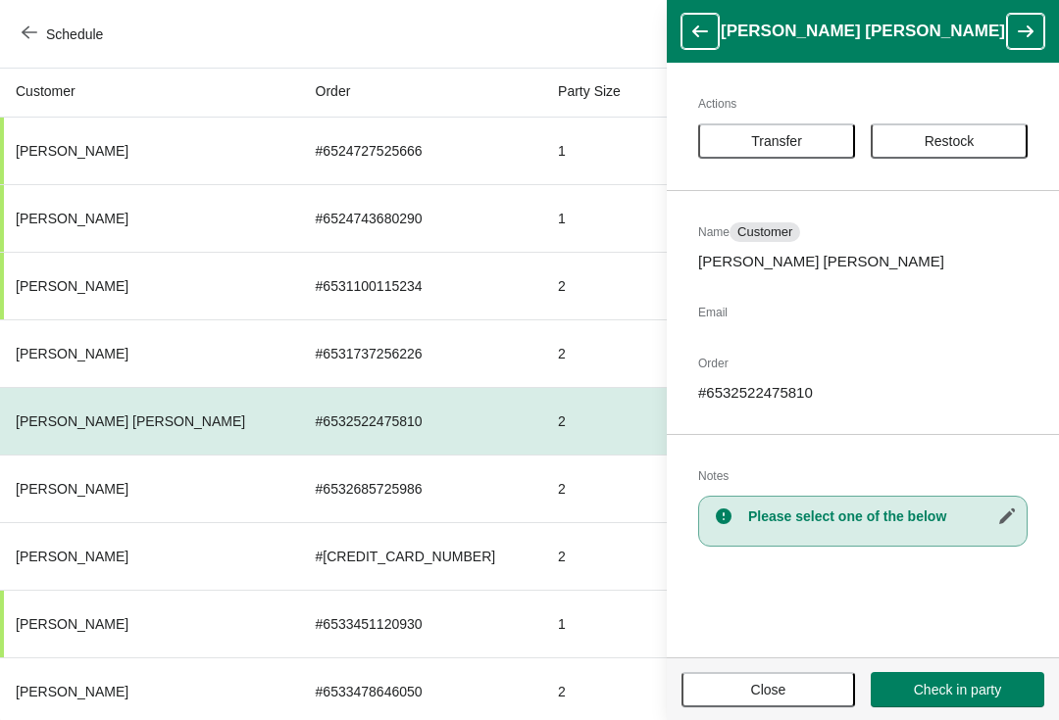
click at [834, 703] on button "Close" at bounding box center [767, 689] width 173 height 35
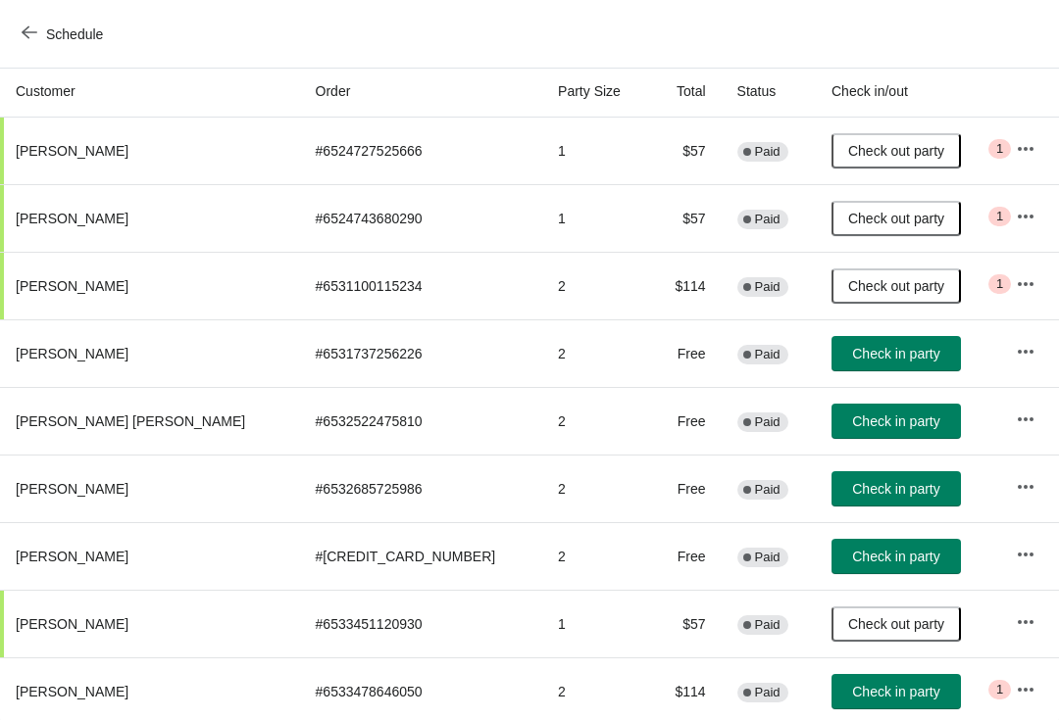
click at [1026, 426] on button "button" at bounding box center [1025, 419] width 35 height 35
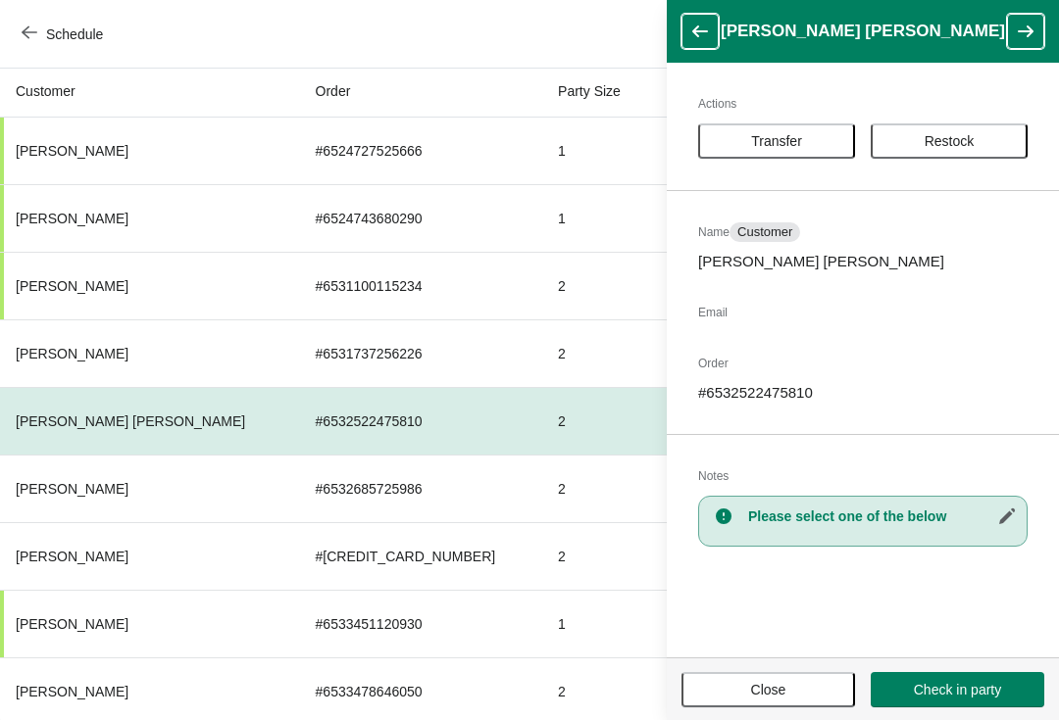
click at [800, 151] on button "Transfer" at bounding box center [776, 140] width 157 height 35
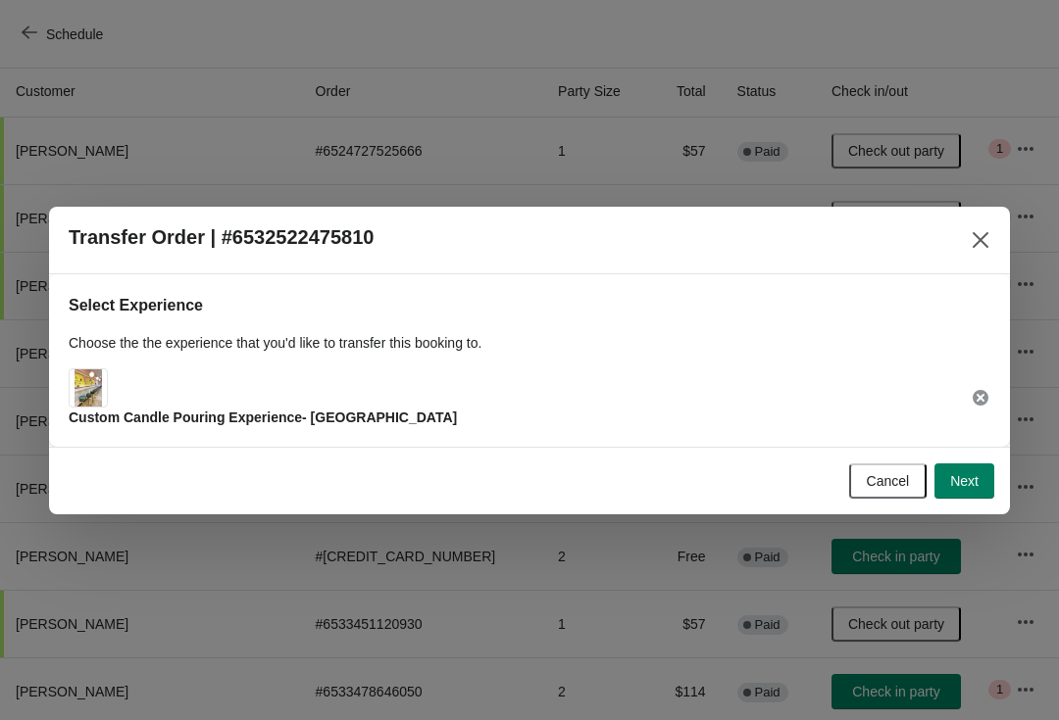
click at [984, 470] on button "Next" at bounding box center [964, 481] width 60 height 35
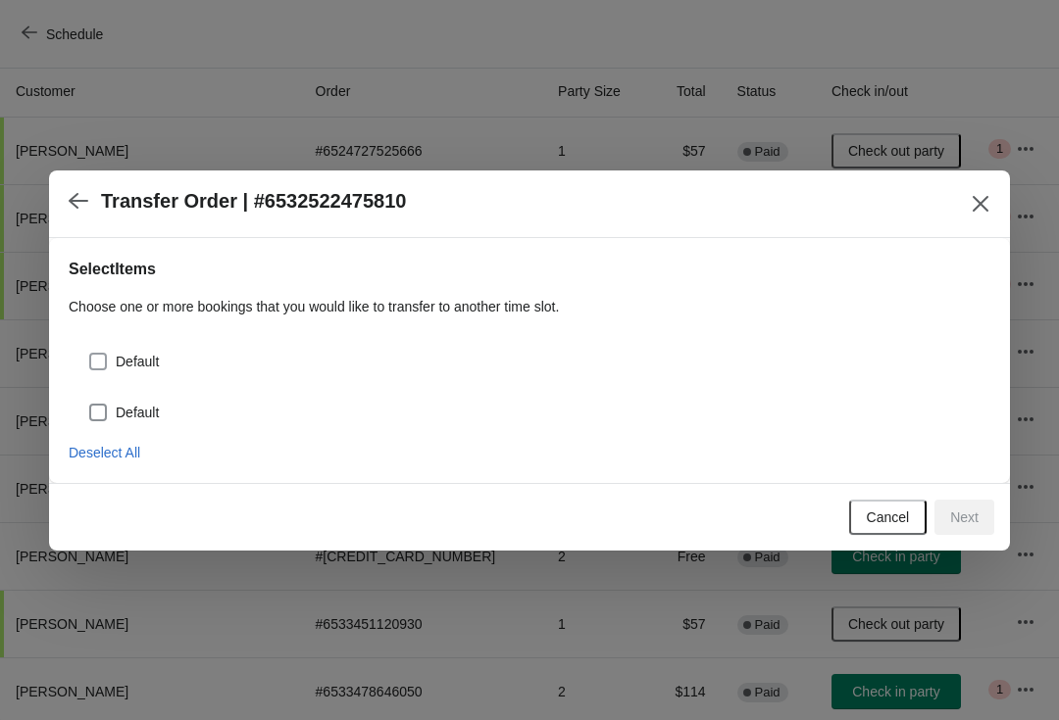
click at [128, 353] on span "Default" at bounding box center [137, 362] width 43 height 20
click at [90, 353] on input "Default" at bounding box center [89, 353] width 1 height 1
checkbox input "true"
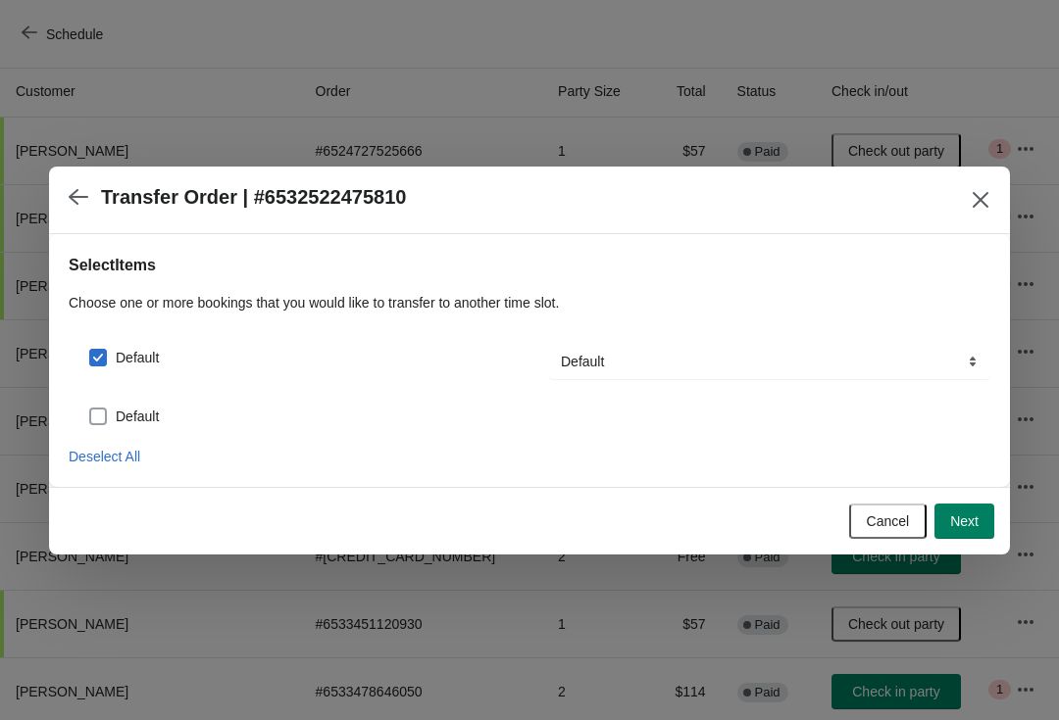
click at [113, 411] on label "Default" at bounding box center [123, 416] width 71 height 27
click at [90, 409] on input "Default" at bounding box center [89, 408] width 1 height 1
checkbox input "true"
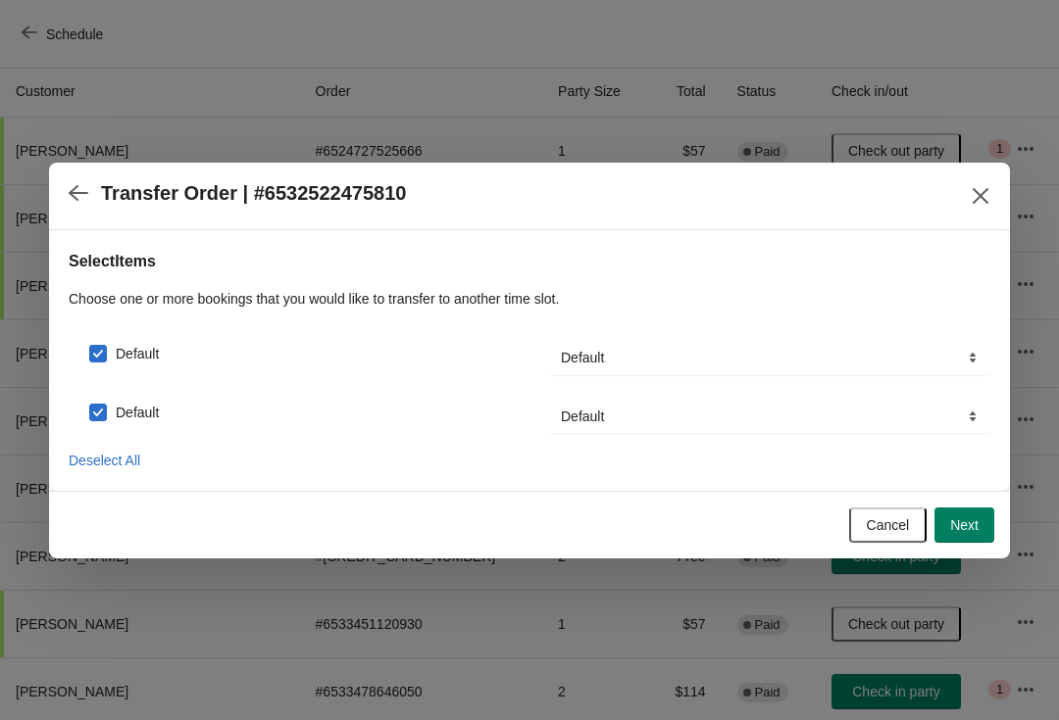
click at [981, 515] on button "Next" at bounding box center [964, 525] width 60 height 35
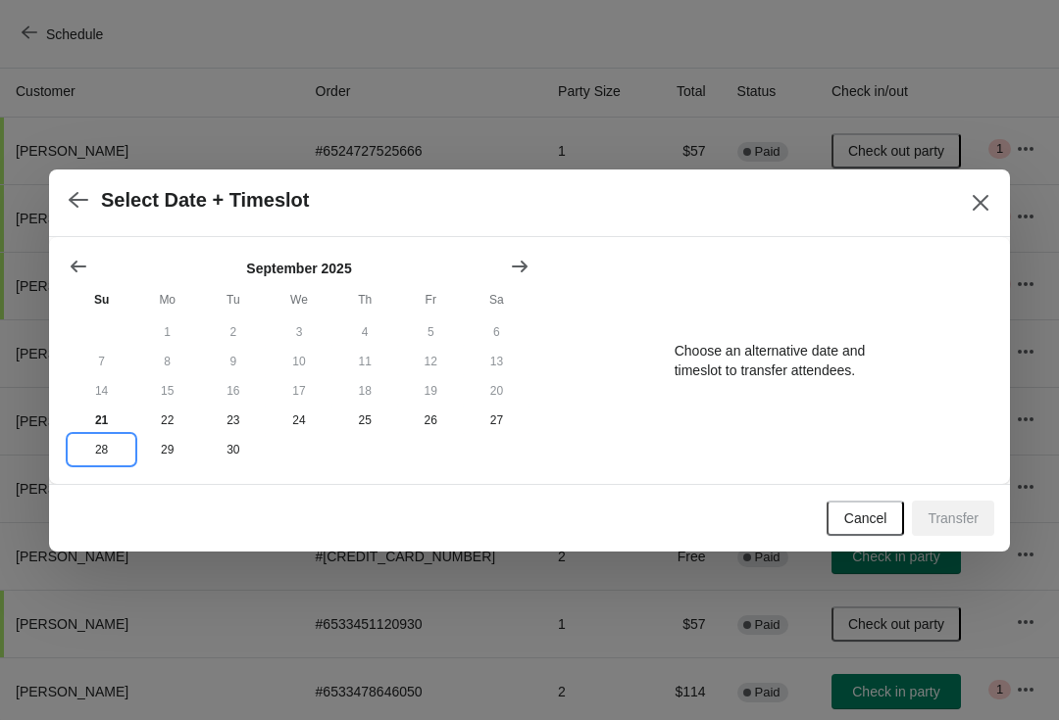
click at [107, 444] on button "28" at bounding box center [102, 449] width 66 height 29
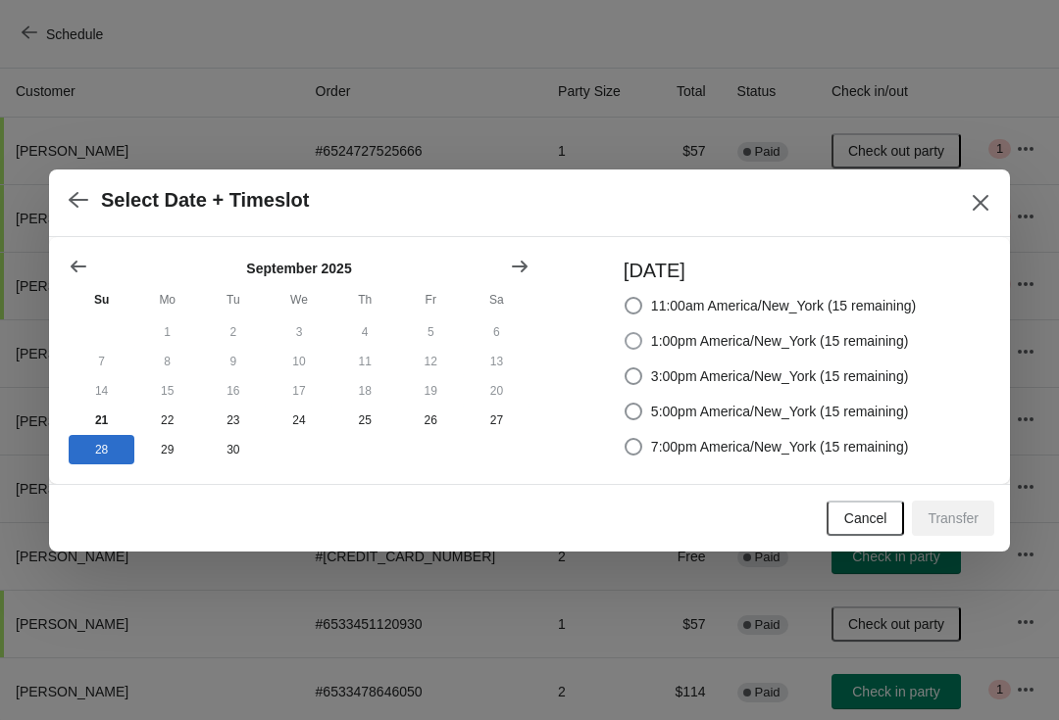
click at [624, 343] on span at bounding box center [633, 341] width 18 height 18
click at [624, 333] on input "1:00pm America/New_York (15 remaining)" at bounding box center [624, 332] width 1 height 1
radio input "true"
click at [970, 520] on span "Transfer" at bounding box center [952, 519] width 51 height 16
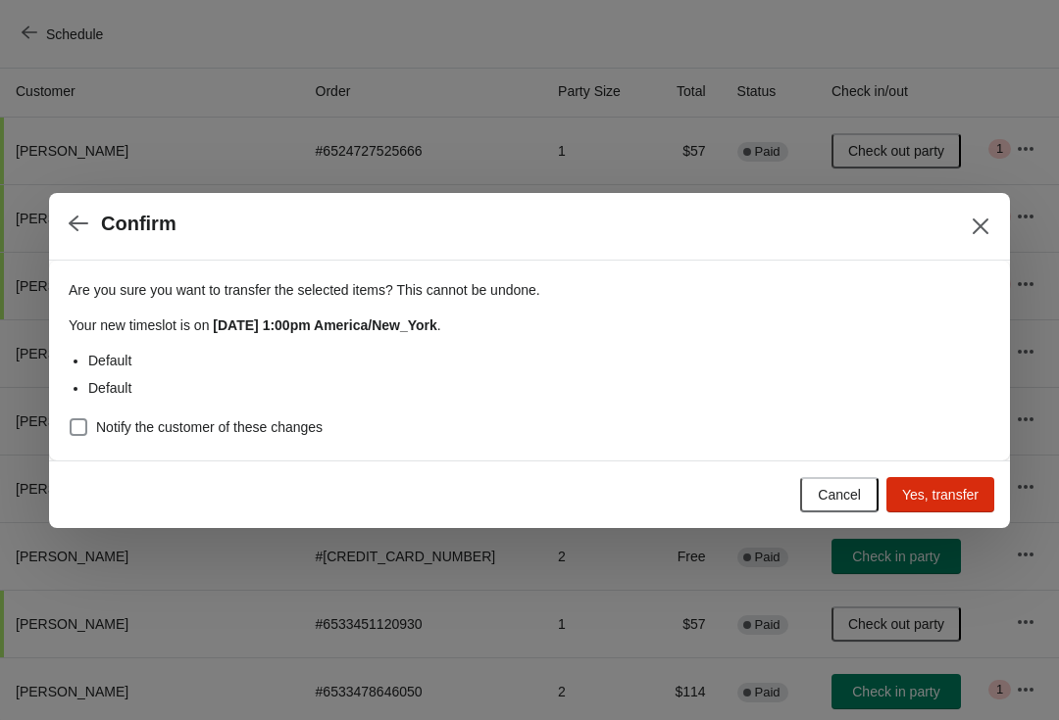
click at [109, 419] on span "Notify the customer of these changes" at bounding box center [209, 428] width 226 height 20
click at [71, 419] on input "Notify the customer of these changes" at bounding box center [70, 419] width 1 height 1
checkbox input "true"
click at [966, 494] on span "Yes, transfer" at bounding box center [940, 495] width 76 height 16
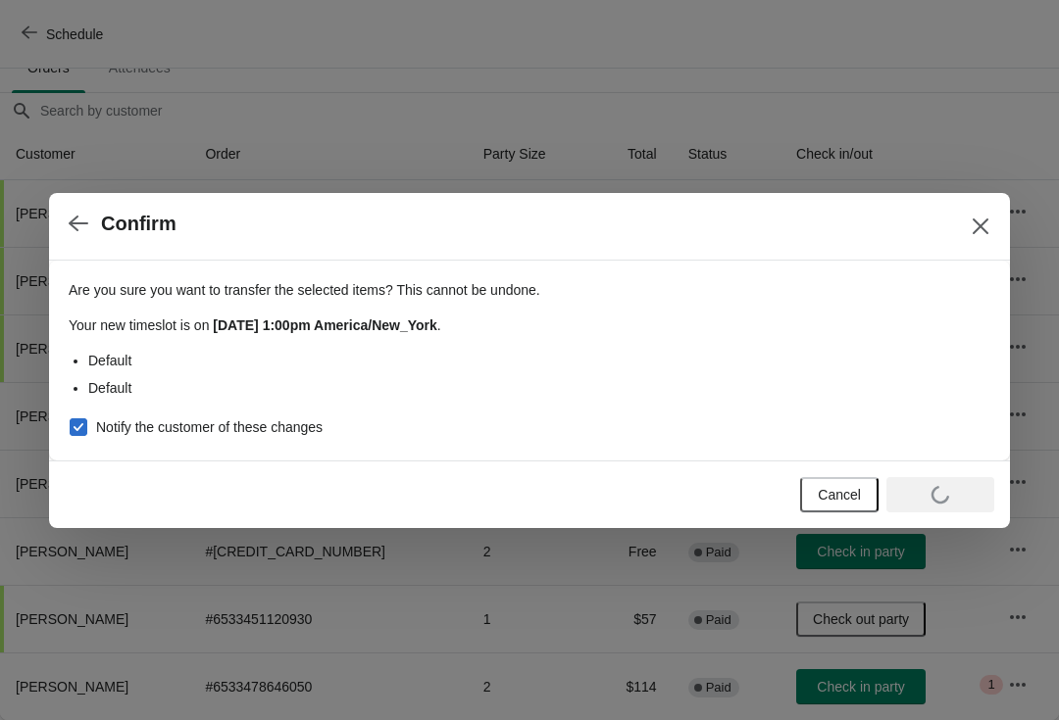
scroll to position [145, 0]
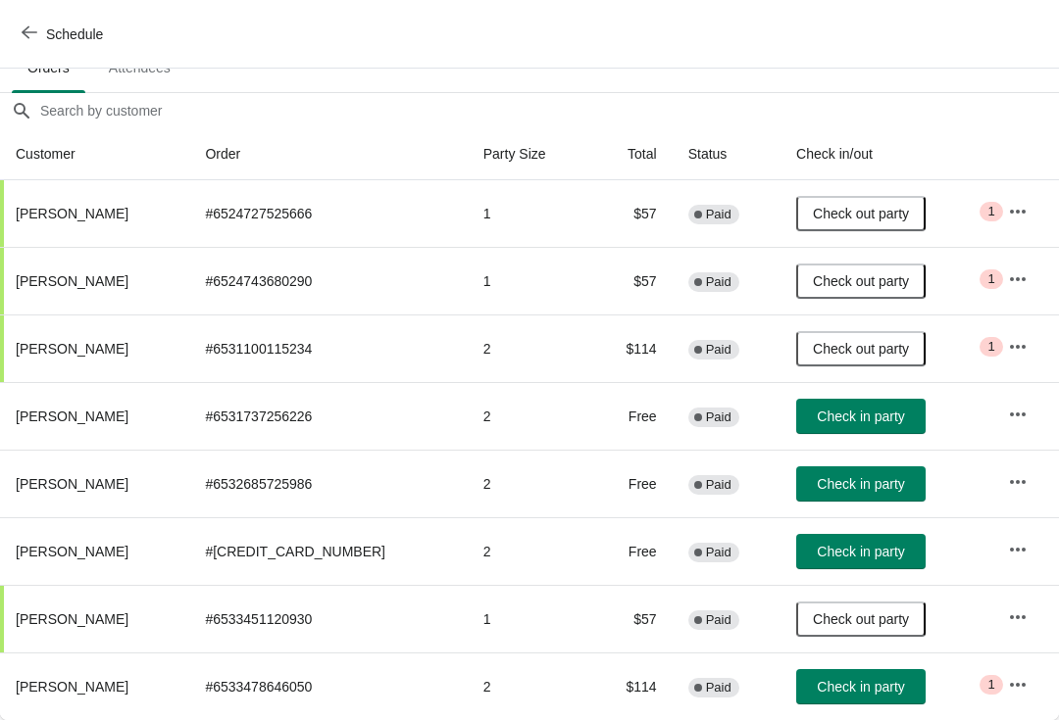
click at [1015, 474] on icon "button" at bounding box center [1018, 482] width 20 height 20
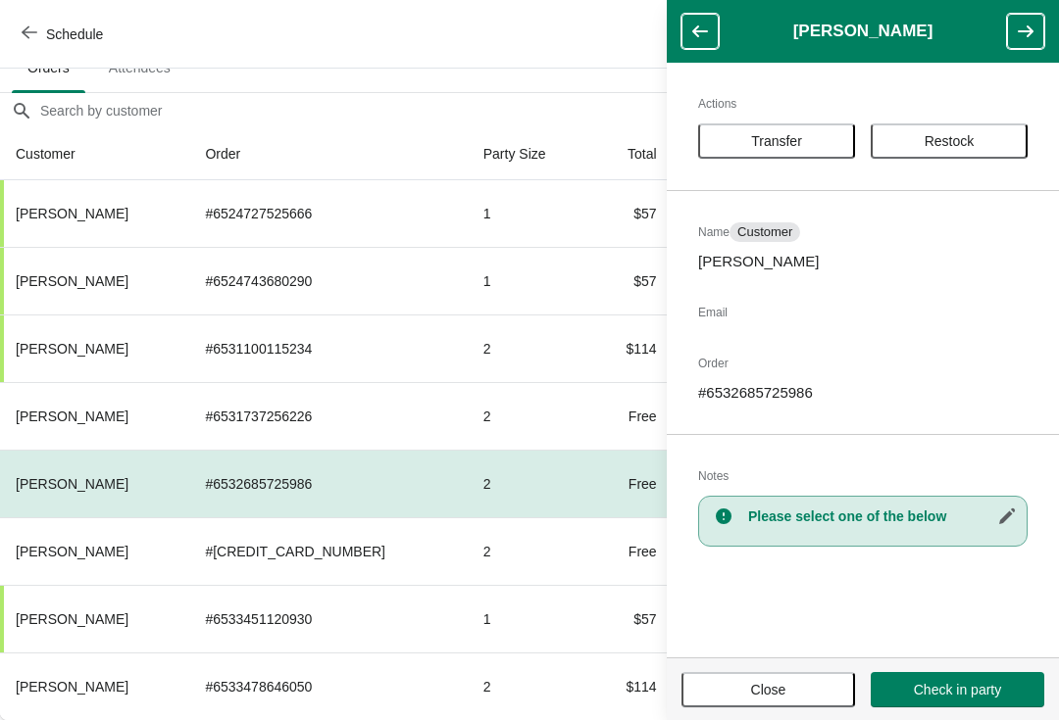
click at [812, 157] on button "Transfer" at bounding box center [776, 140] width 157 height 35
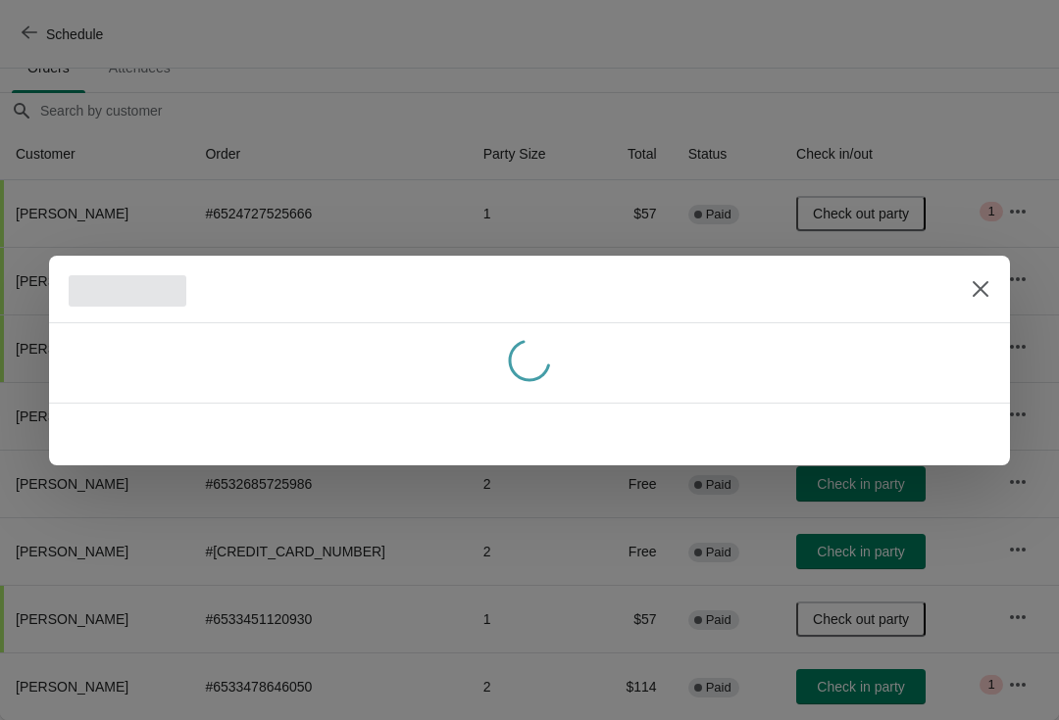
scroll to position [0, 0]
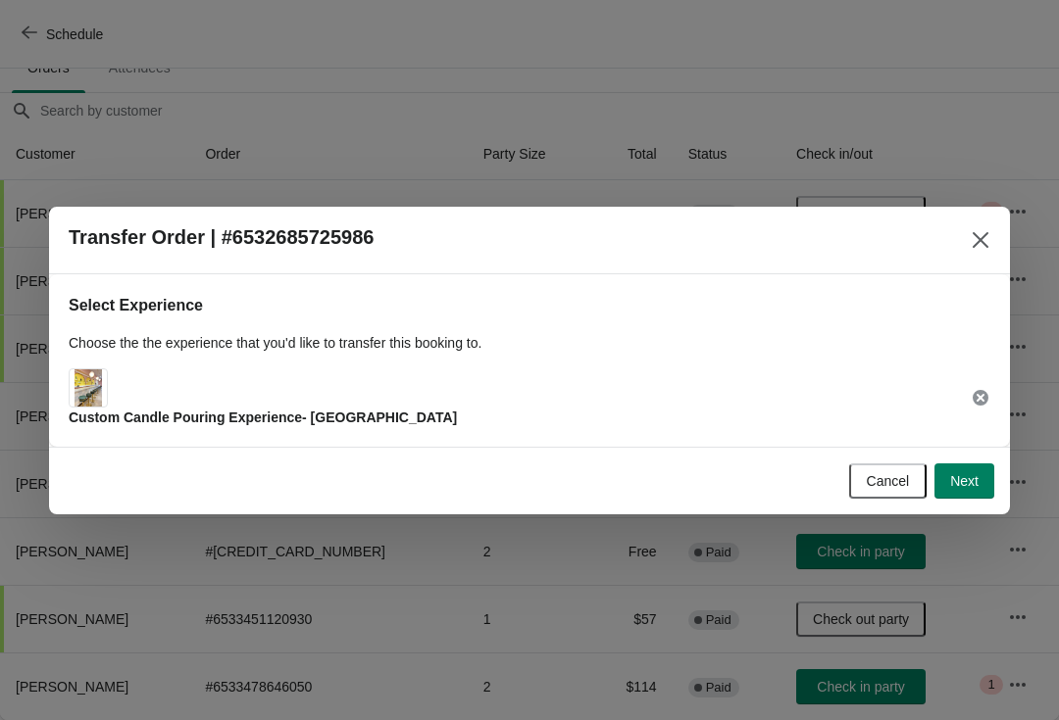
click at [201, 423] on span "Custom Candle Pouring Experience- [GEOGRAPHIC_DATA]" at bounding box center [263, 418] width 388 height 16
click at [113, 381] on div "Custom Candle Pouring Experience- [GEOGRAPHIC_DATA]" at bounding box center [263, 398] width 388 height 59
click at [96, 388] on img at bounding box center [88, 388] width 28 height 37
click at [983, 399] on icon at bounding box center [980, 398] width 16 height 16
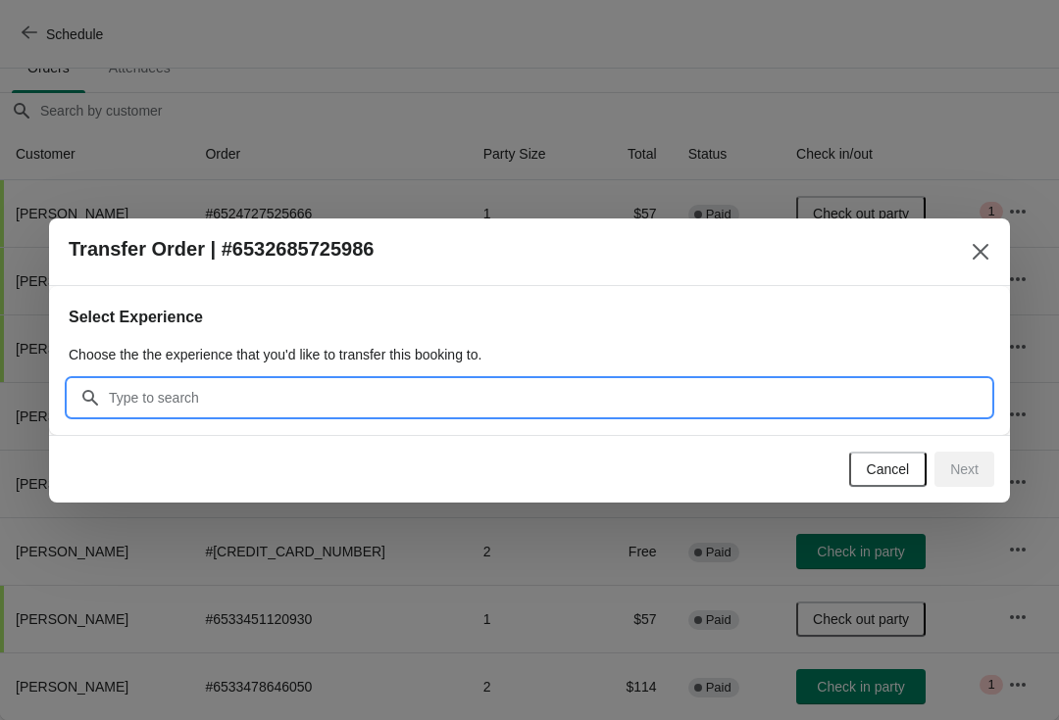
click at [146, 398] on input "Search" at bounding box center [549, 397] width 882 height 35
type input "C"
type input "F"
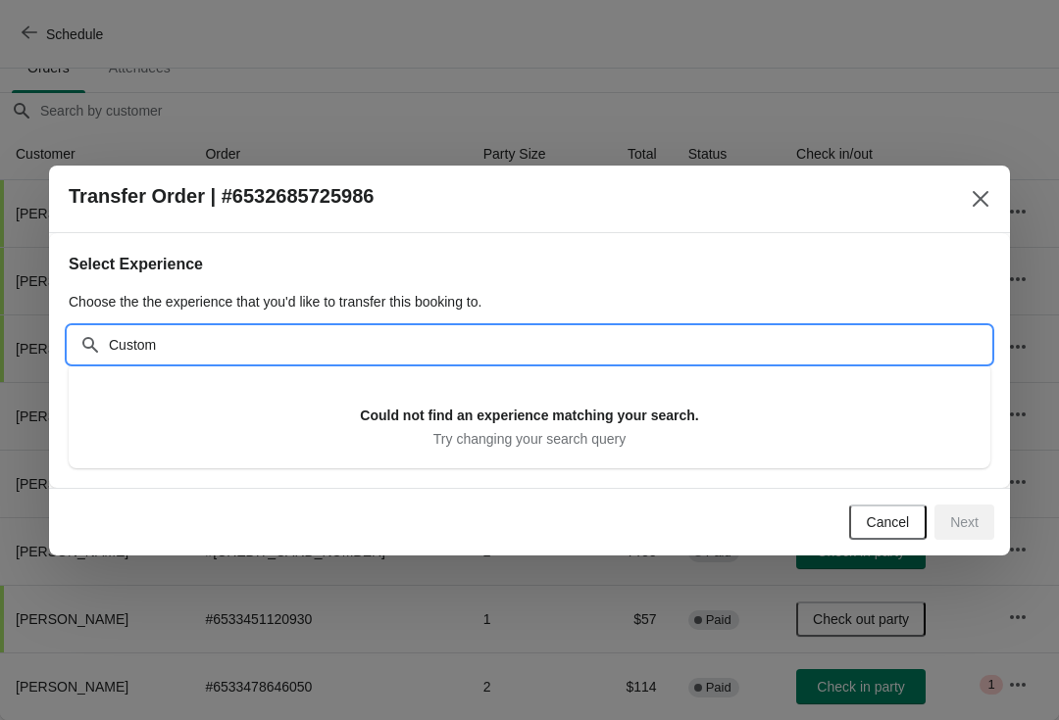
type input "Custom"
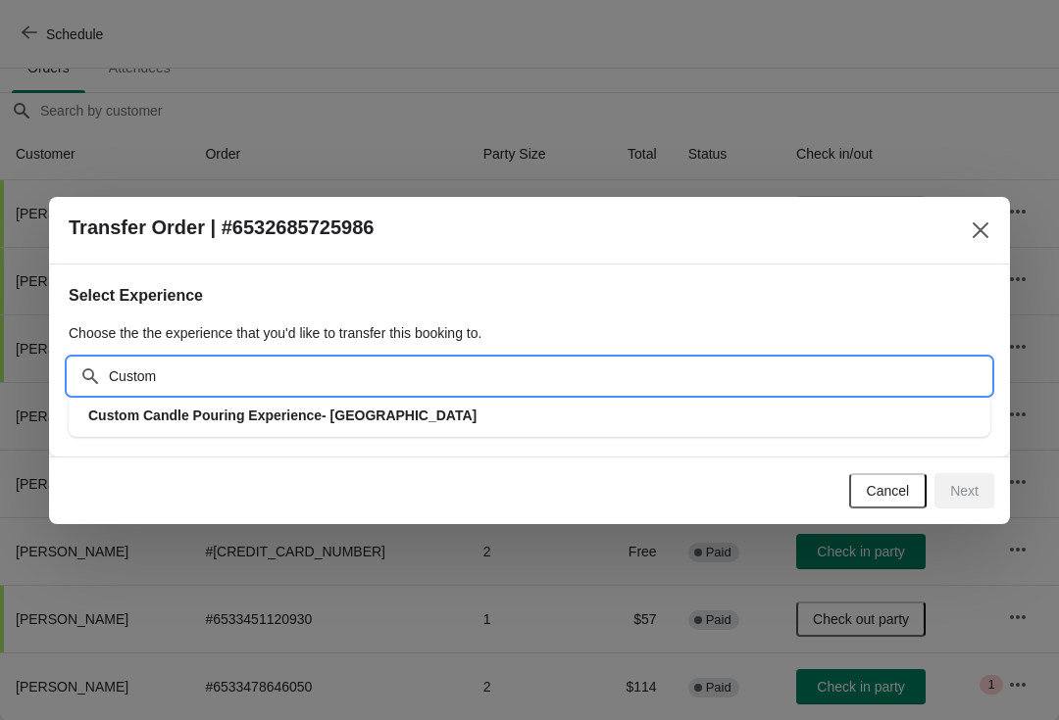
click at [198, 413] on span "Custom Candle Pouring Experience- [GEOGRAPHIC_DATA]" at bounding box center [282, 416] width 388 height 16
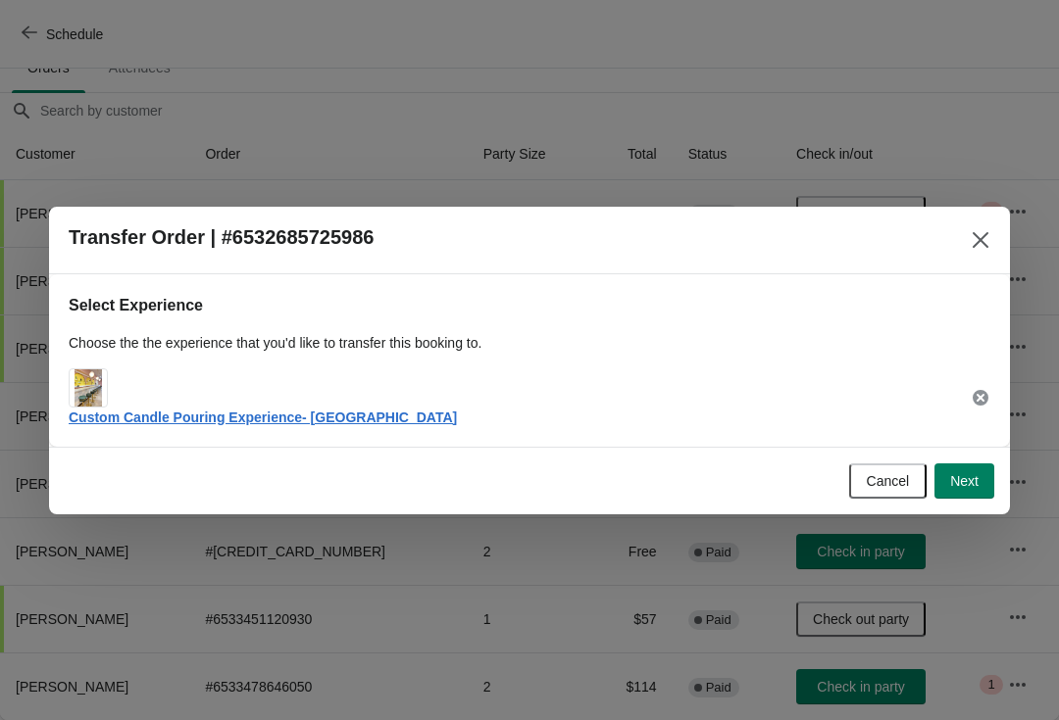
click at [958, 475] on span "Next" at bounding box center [964, 481] width 28 height 16
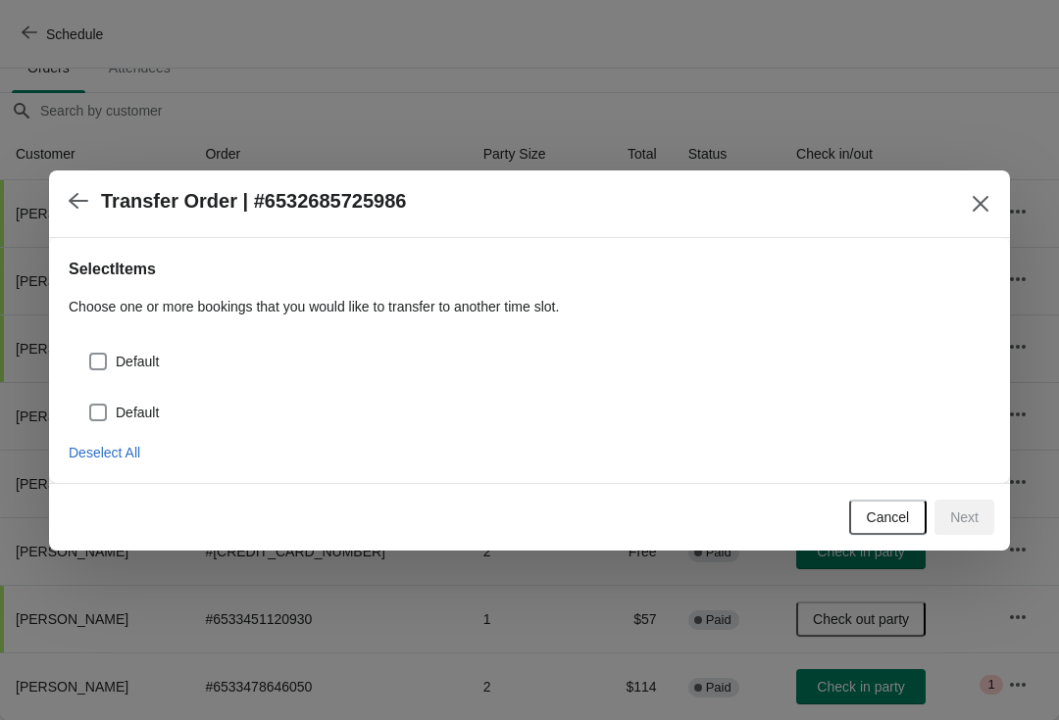
click at [98, 353] on span at bounding box center [98, 362] width 18 height 18
click at [90, 353] on input "Default" at bounding box center [89, 353] width 1 height 1
checkbox input "true"
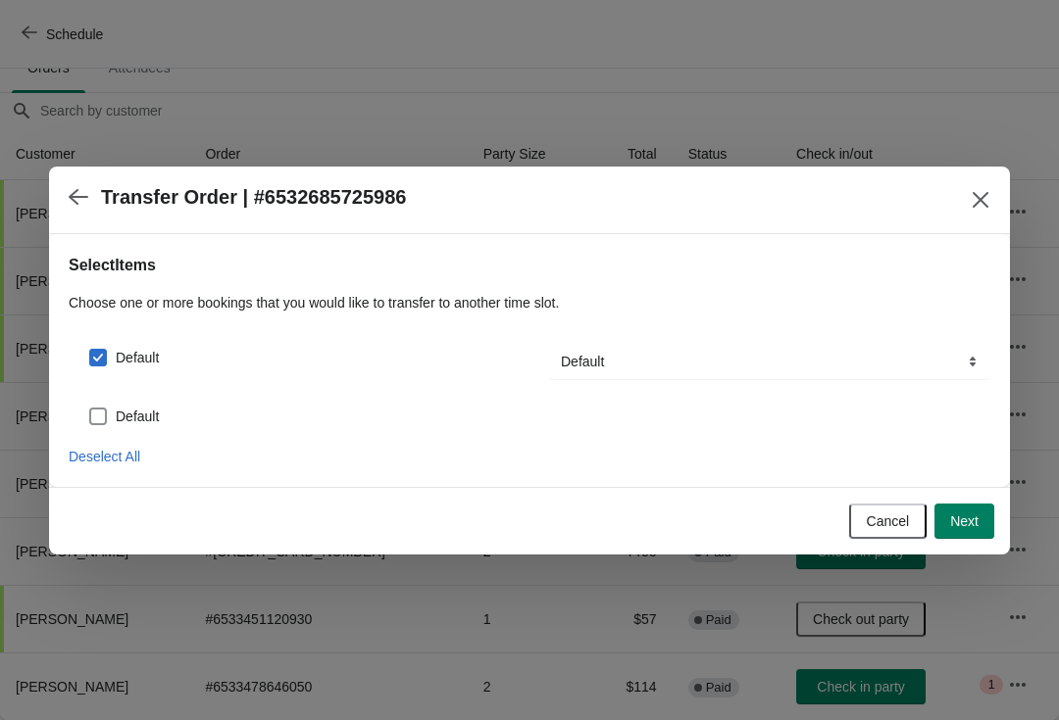
click at [92, 412] on span at bounding box center [98, 417] width 18 height 18
click at [90, 409] on input "Default" at bounding box center [89, 408] width 1 height 1
checkbox input "true"
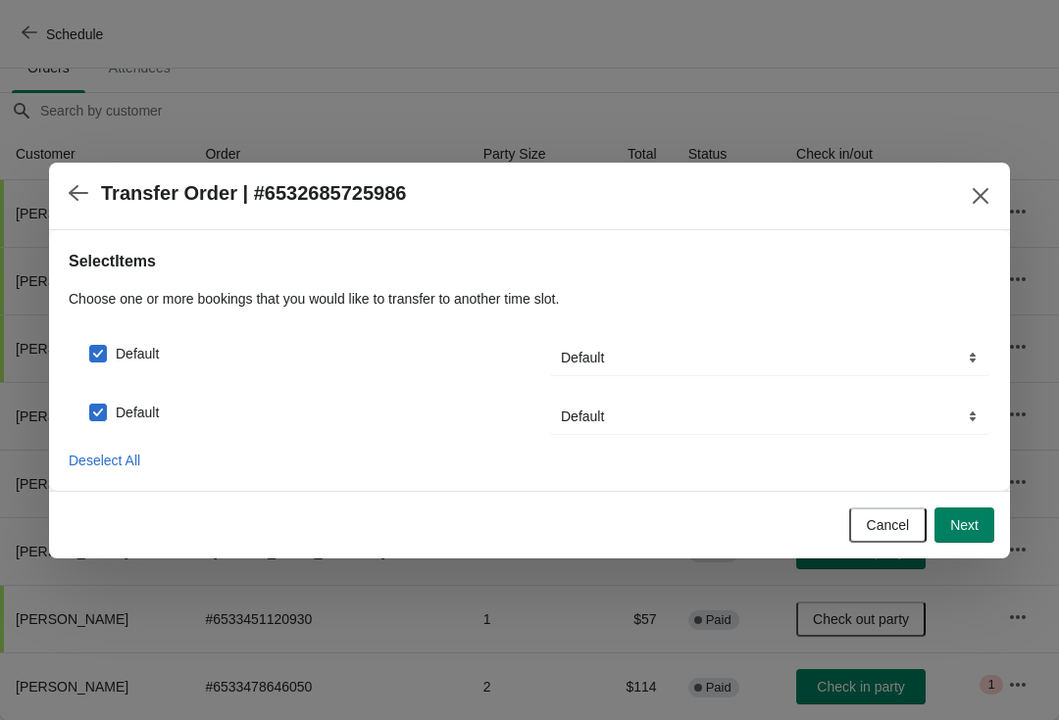
click at [971, 524] on span "Next" at bounding box center [964, 526] width 28 height 16
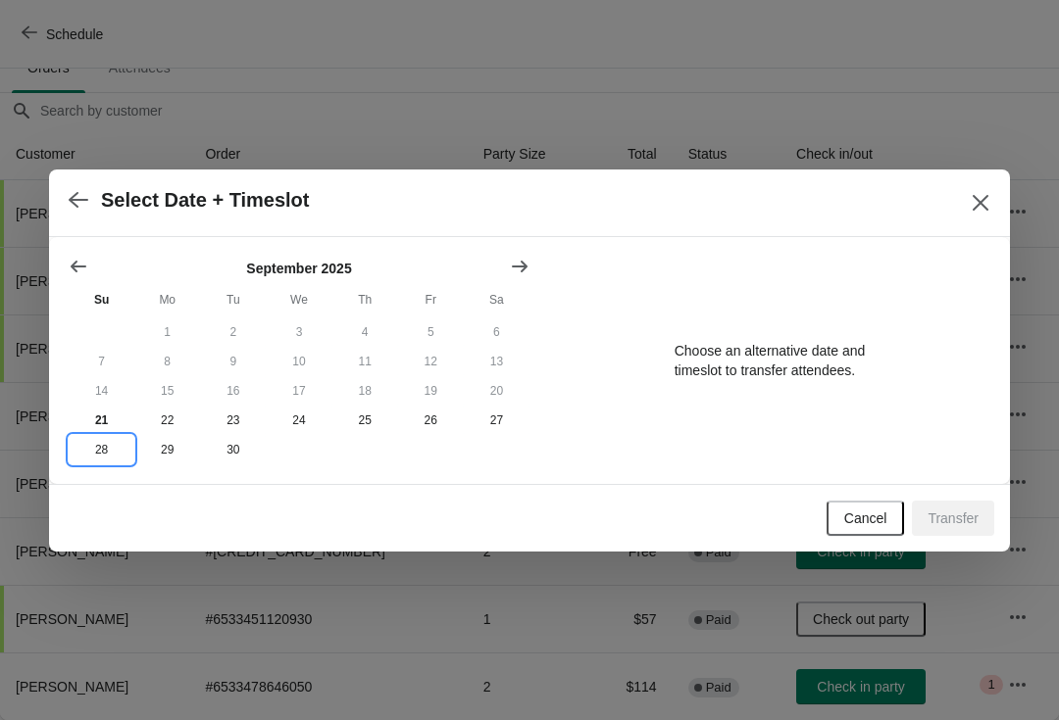
click at [93, 440] on button "28" at bounding box center [102, 449] width 66 height 29
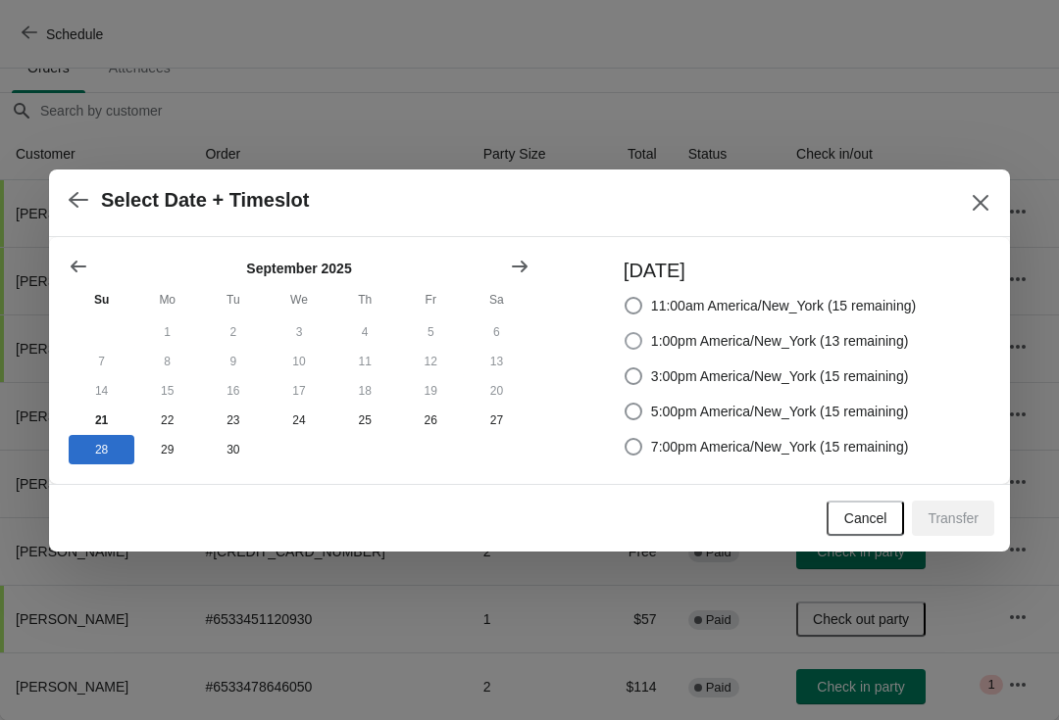
click at [703, 344] on span "1:00pm America/New_York (13 remaining)" at bounding box center [780, 341] width 258 height 20
click at [625, 333] on input "1:00pm America/New_York (13 remaining)" at bounding box center [624, 332] width 1 height 1
radio input "true"
click at [943, 521] on span "Transfer" at bounding box center [952, 519] width 51 height 16
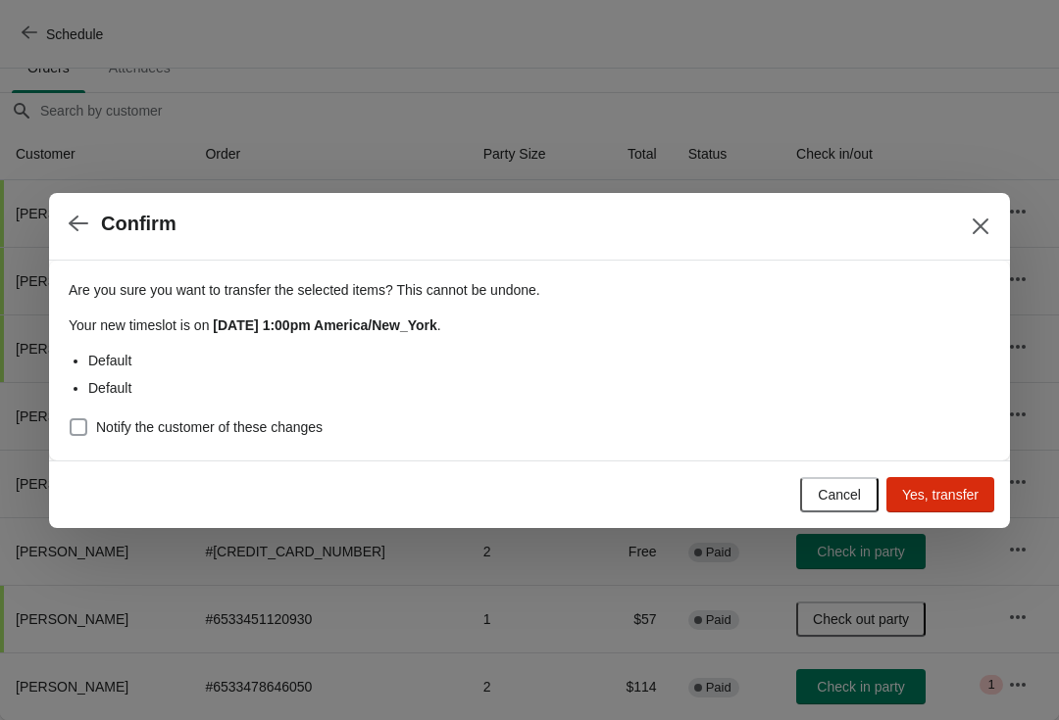
click at [259, 430] on span "Notify the customer of these changes" at bounding box center [209, 428] width 226 height 20
click at [71, 419] on input "Notify the customer of these changes" at bounding box center [70, 419] width 1 height 1
checkbox input "true"
click at [945, 469] on div "Cancel Yes, transfer" at bounding box center [525, 490] width 937 height 43
click at [901, 481] on button "Yes, transfer" at bounding box center [940, 494] width 108 height 35
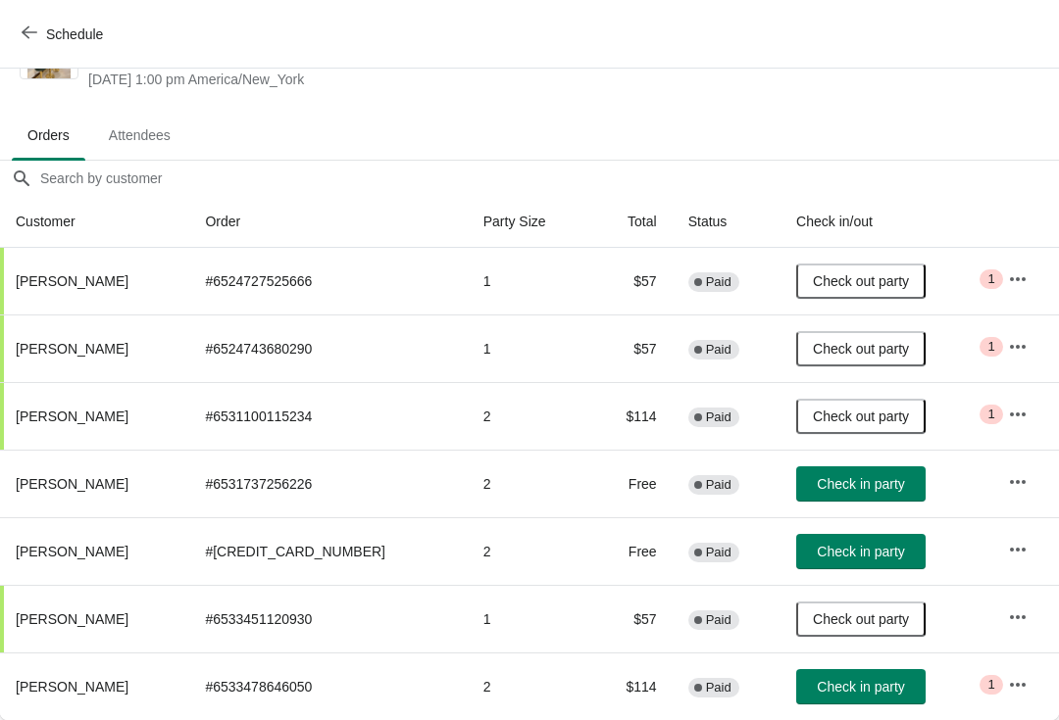
scroll to position [77, 0]
click at [840, 552] on span "Check in party" at bounding box center [859, 552] width 87 height 16
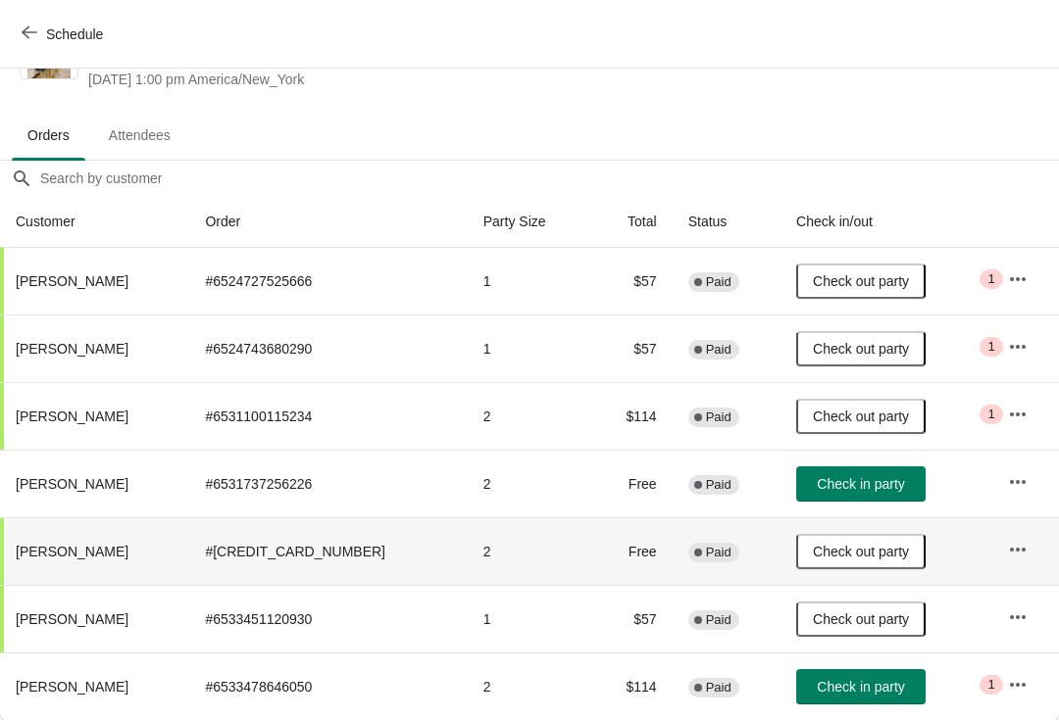
click at [844, 692] on span "Check in party" at bounding box center [859, 687] width 87 height 16
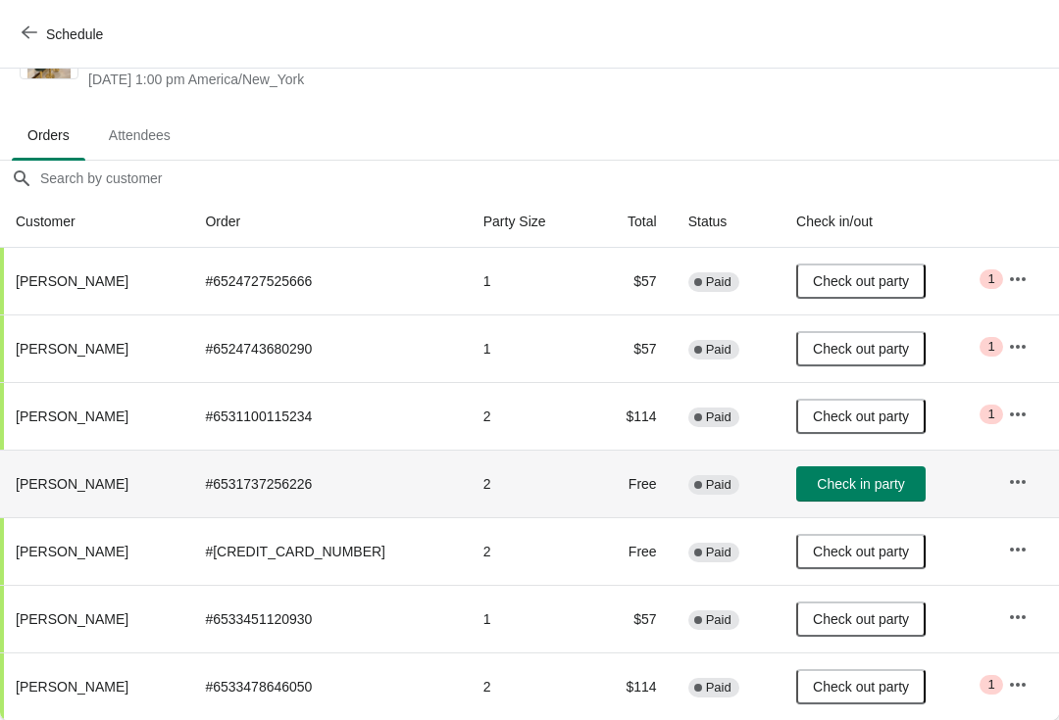
click at [984, 490] on td "Check in party" at bounding box center [886, 484] width 212 height 68
click at [1017, 475] on icon "button" at bounding box center [1018, 482] width 20 height 20
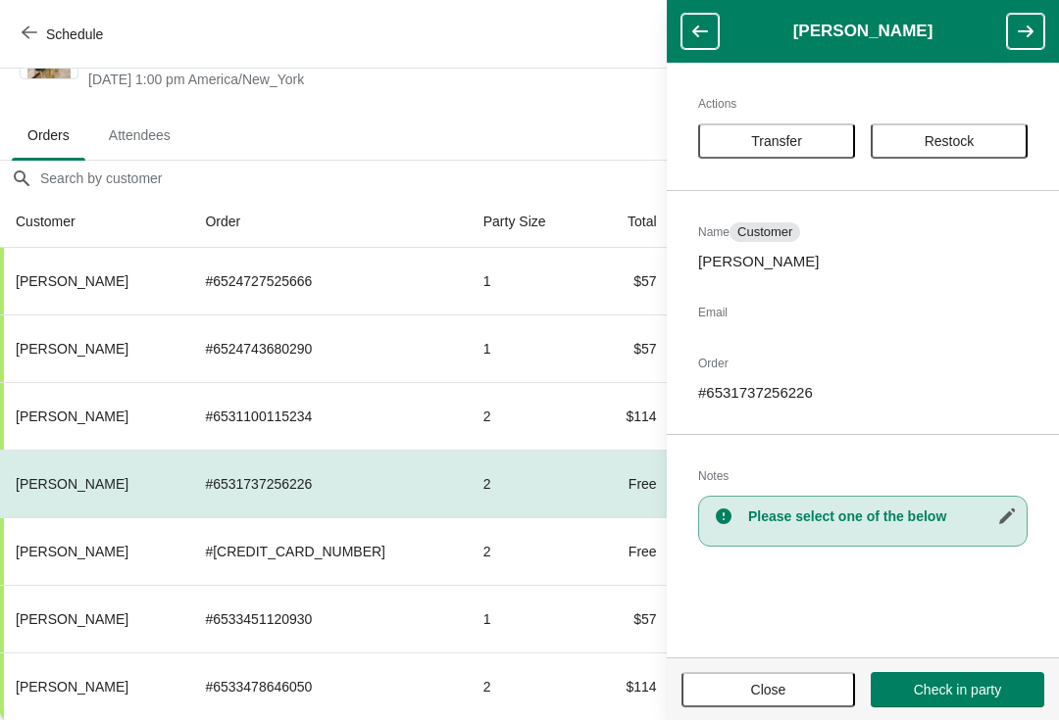
click at [788, 674] on button "Close" at bounding box center [767, 689] width 173 height 35
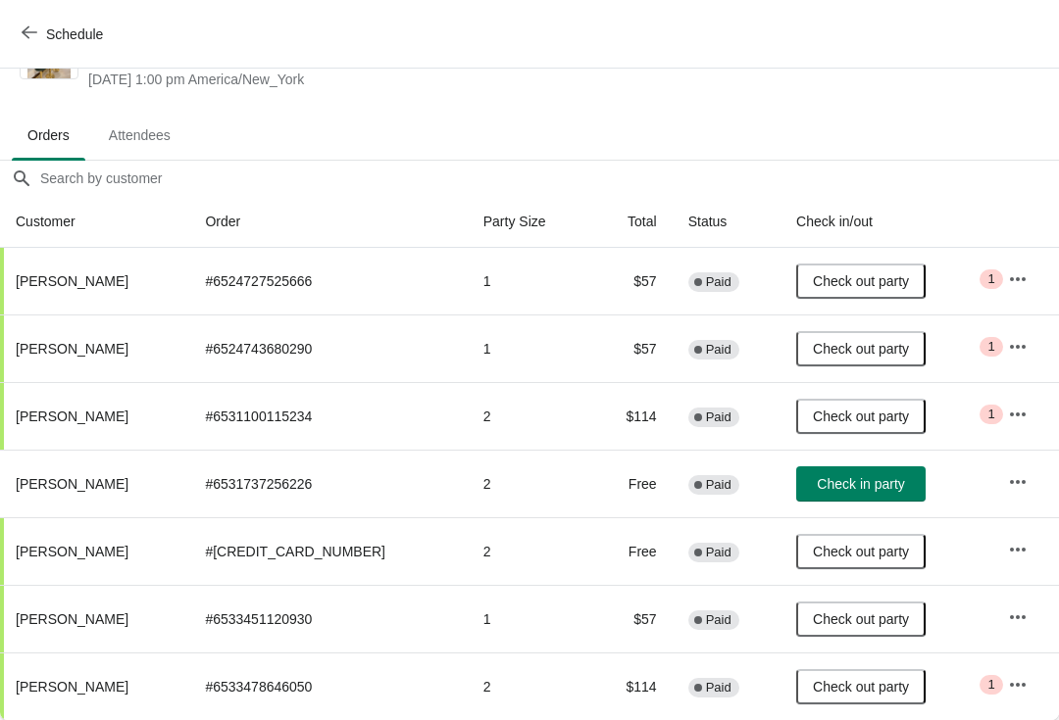
click at [231, 645] on td "# 6533451120930" at bounding box center [327, 619] width 277 height 68
click at [21, 11] on div "Schedule" at bounding box center [529, 34] width 1059 height 69
click at [21, 28] on button "Schedule" at bounding box center [64, 34] width 109 height 35
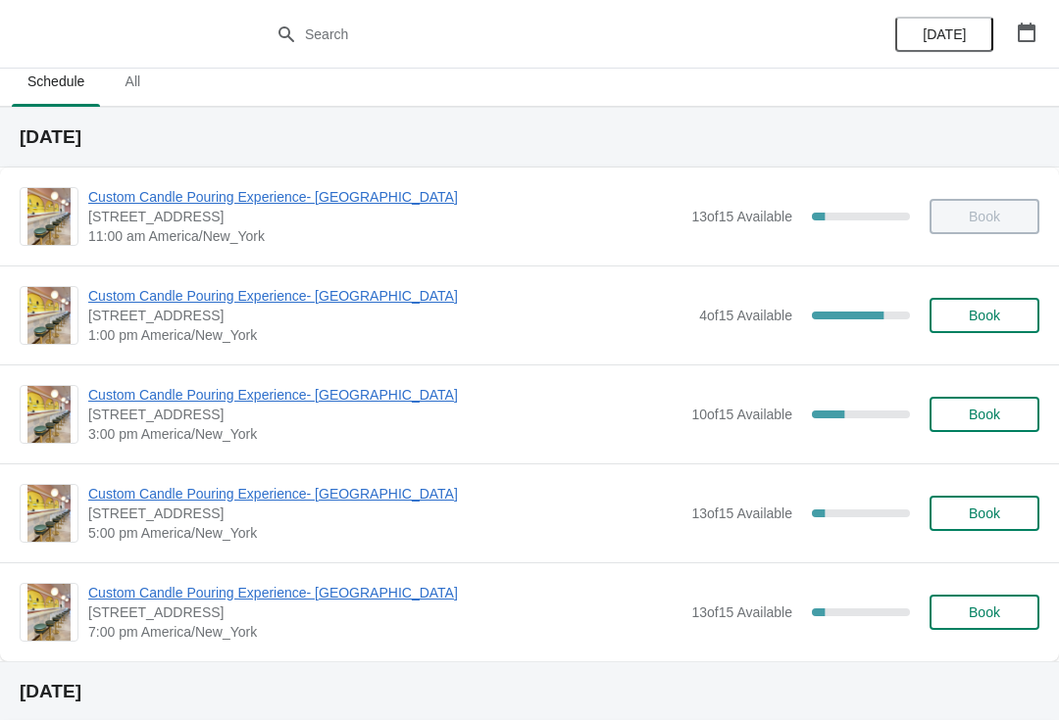
scroll to position [18, 0]
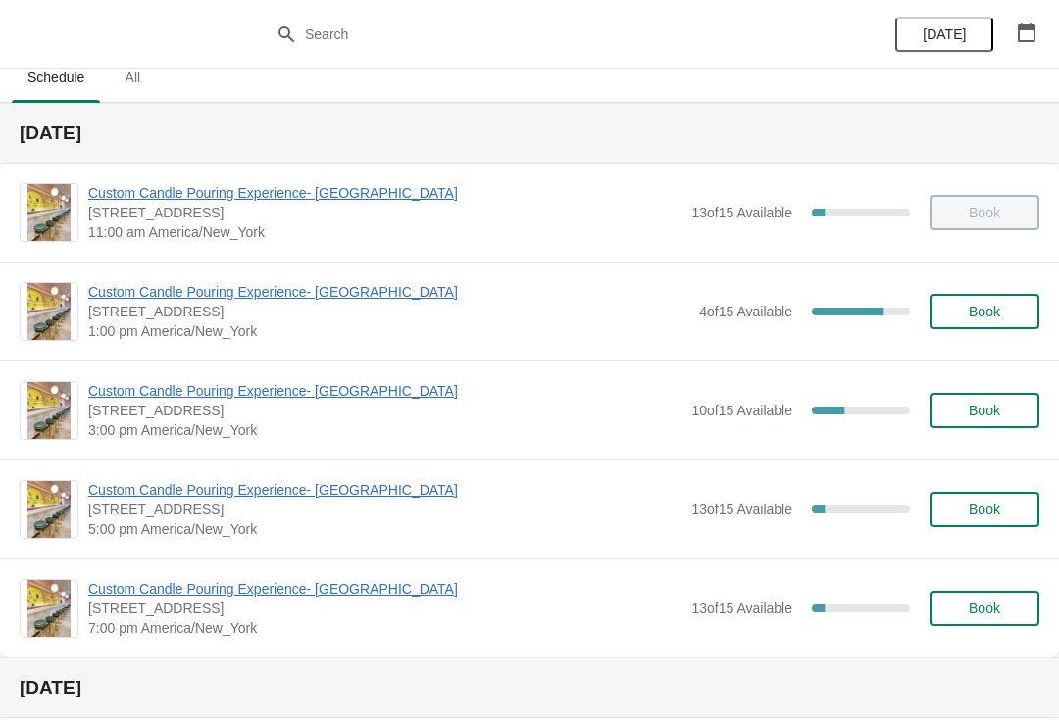
click at [361, 397] on span "Custom Candle Pouring Experience- [GEOGRAPHIC_DATA]" at bounding box center [384, 391] width 593 height 20
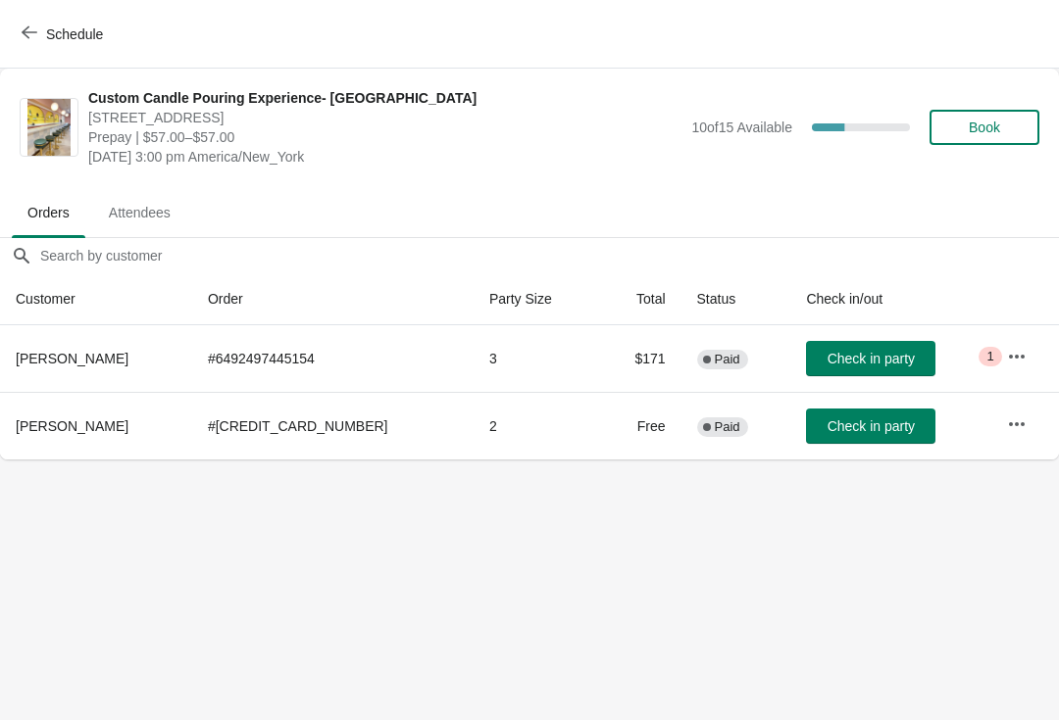
click at [38, 24] on button "Schedule" at bounding box center [64, 34] width 109 height 35
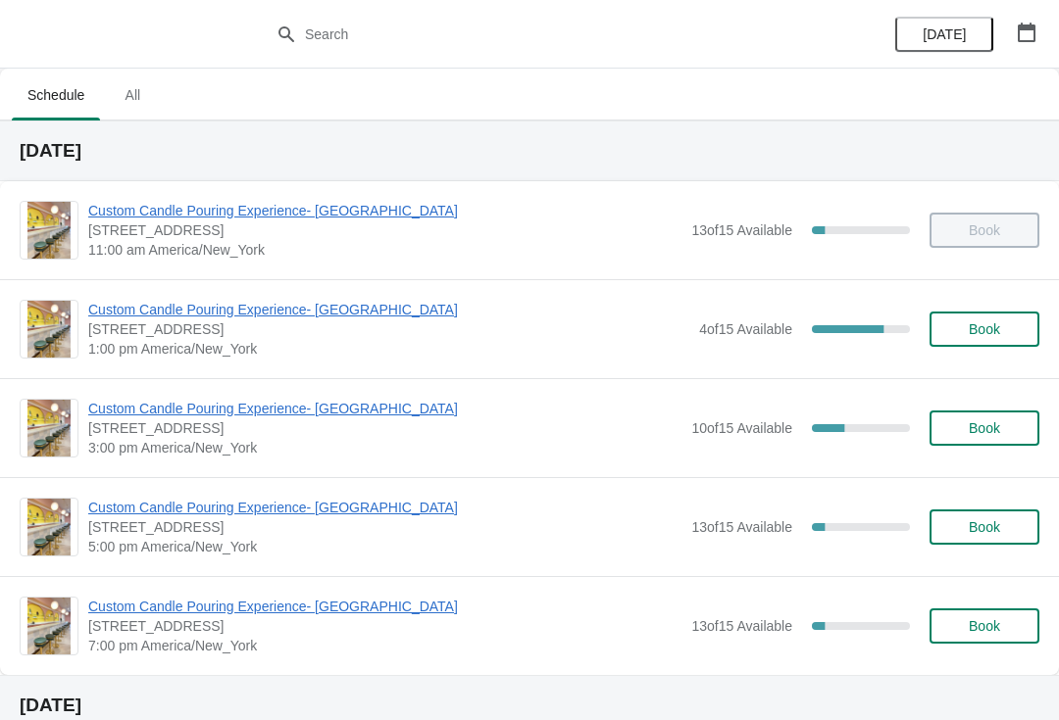
click at [128, 315] on span "Custom Candle Pouring Experience- [GEOGRAPHIC_DATA]" at bounding box center [388, 310] width 601 height 20
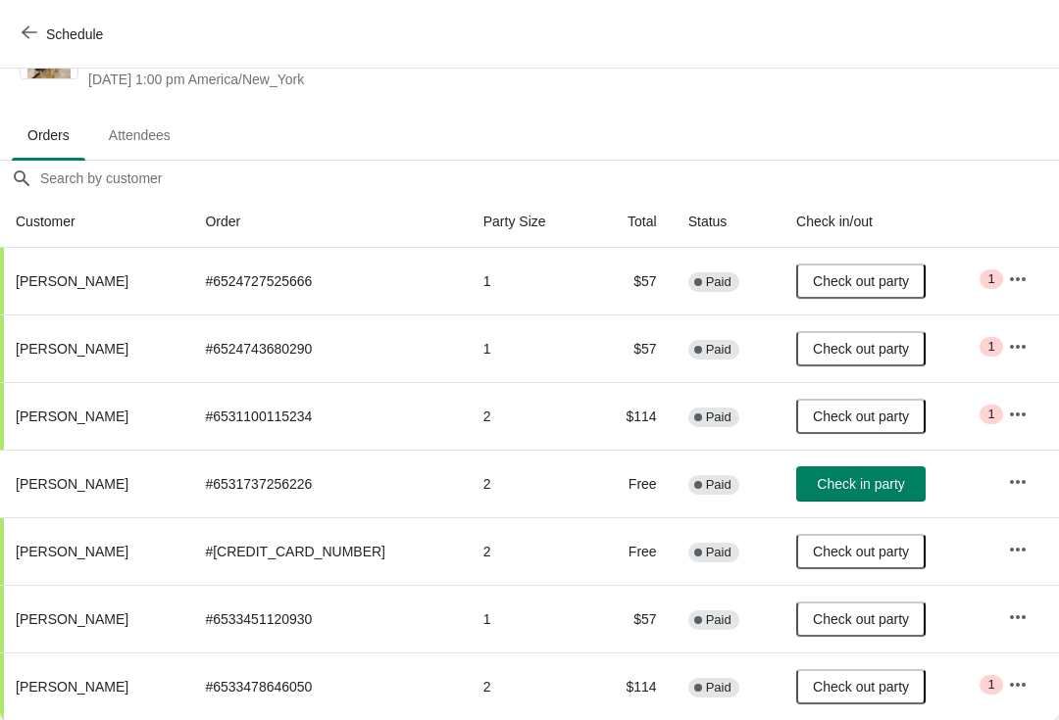
scroll to position [77, 0]
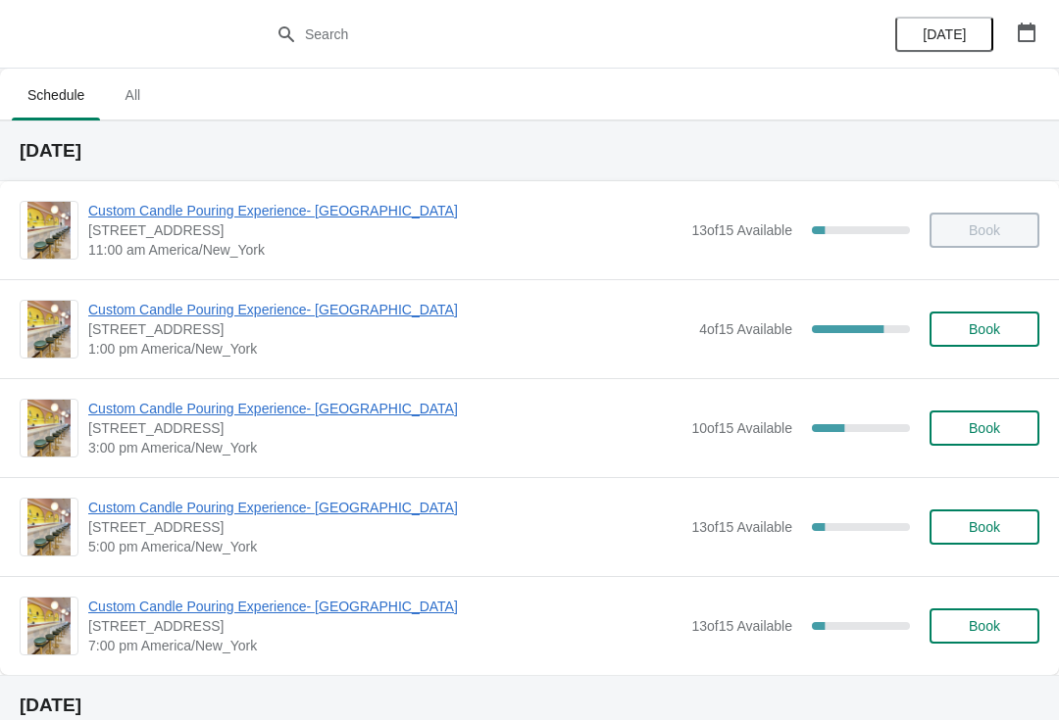
click at [121, 317] on span "Custom Candle Pouring Experience- [GEOGRAPHIC_DATA]" at bounding box center [388, 310] width 601 height 20
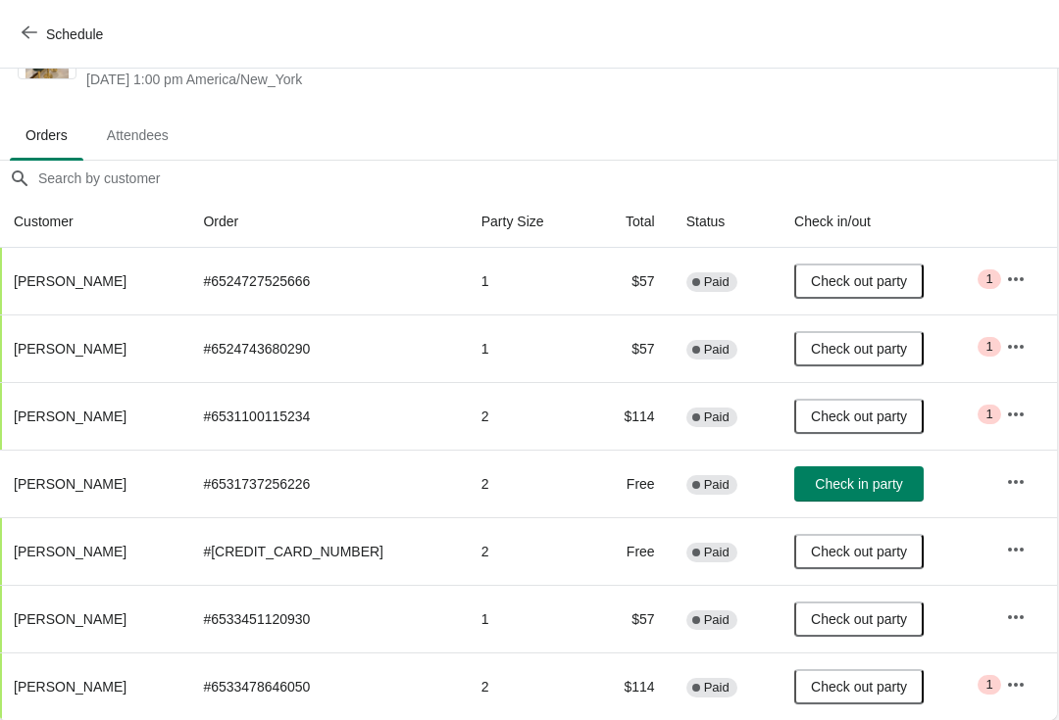
scroll to position [77, 1]
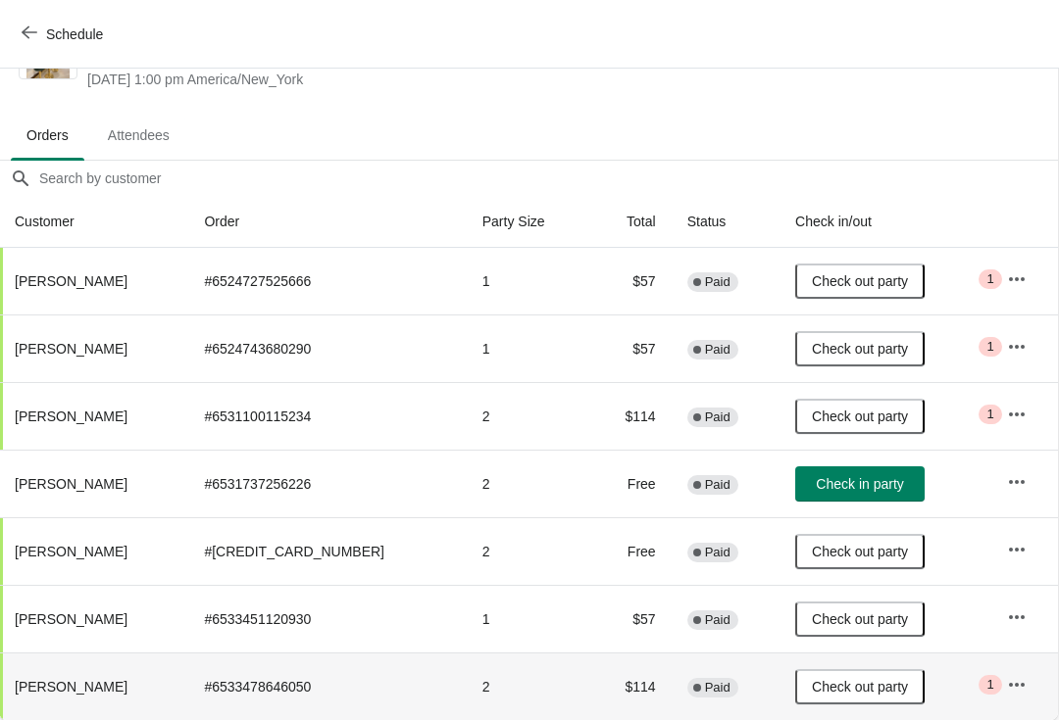
click at [65, 682] on span "[PERSON_NAME]" at bounding box center [71, 687] width 113 height 16
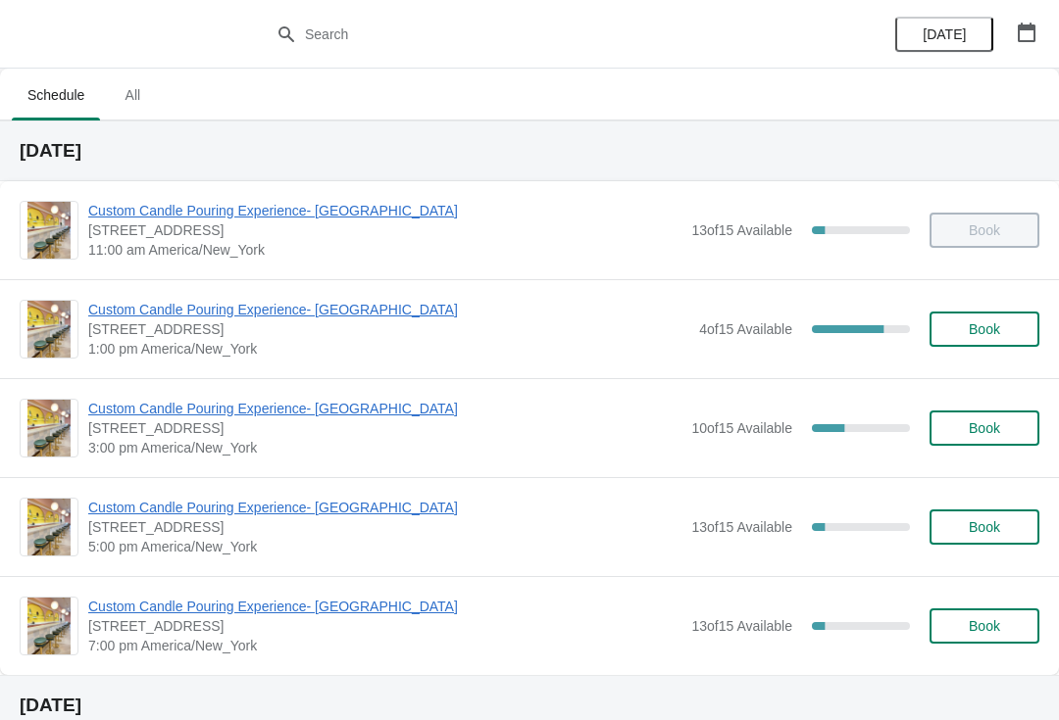
click at [167, 301] on span "Custom Candle Pouring Experience- [GEOGRAPHIC_DATA]" at bounding box center [388, 310] width 601 height 20
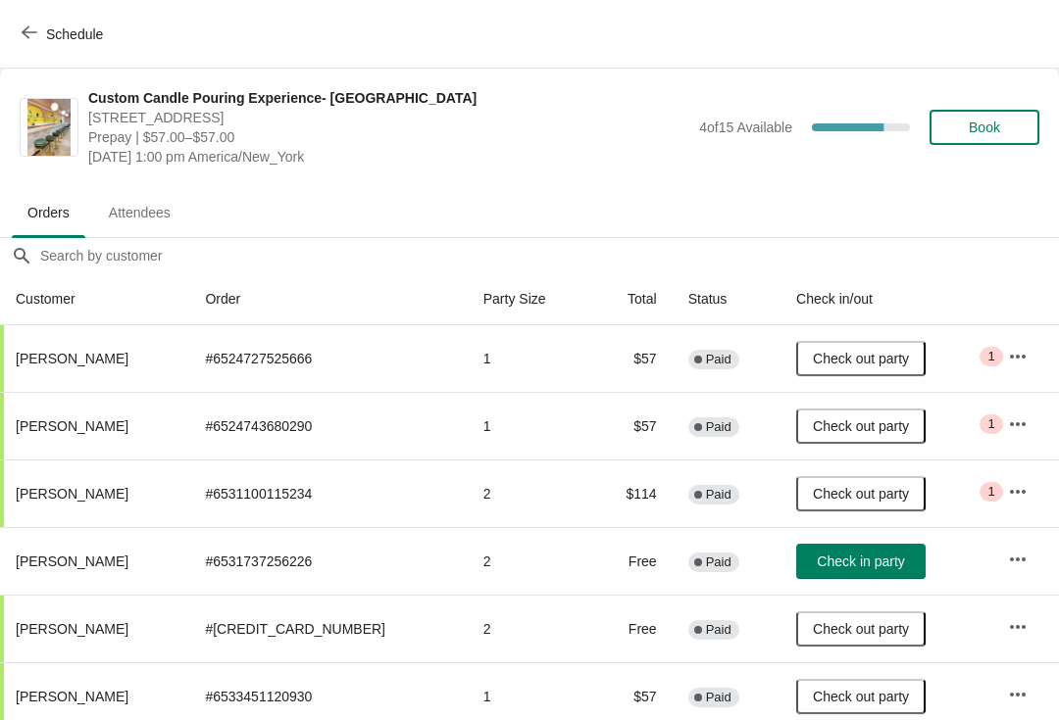
click at [861, 558] on span "Check in party" at bounding box center [859, 562] width 87 height 16
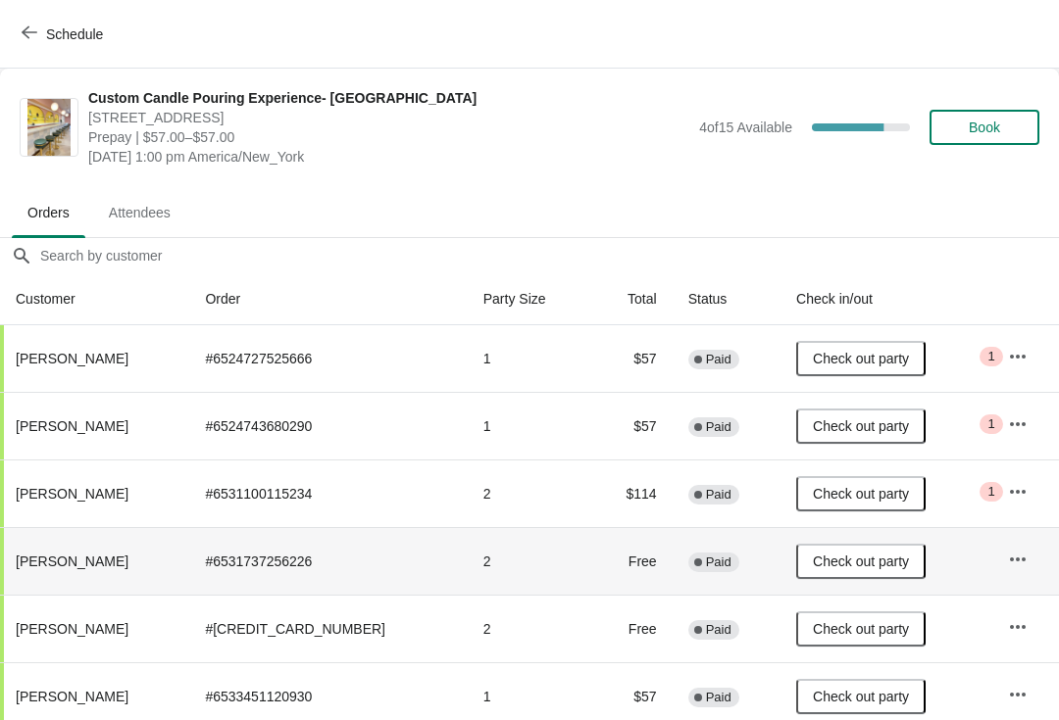
click at [37, 22] on button "Schedule" at bounding box center [64, 34] width 109 height 35
